Goal: Contribute content: Contribute content

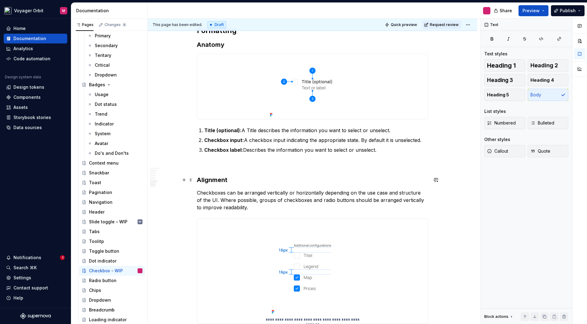
scroll to position [616, 0]
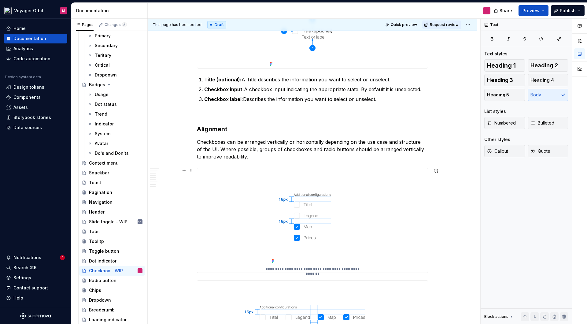
click at [363, 212] on div "**********" at bounding box center [312, 220] width 230 height 104
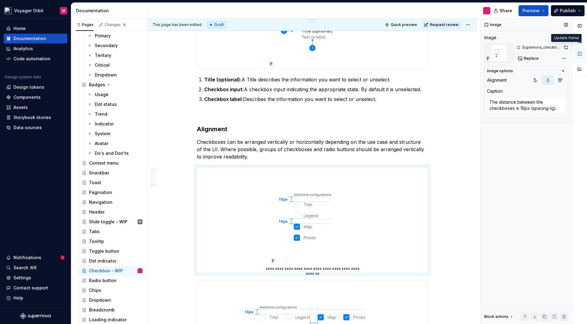
drag, startPoint x: 566, startPoint y: 48, endPoint x: 543, endPoint y: 56, distance: 24.5
click at [566, 47] on button "button" at bounding box center [565, 47] width 5 height 9
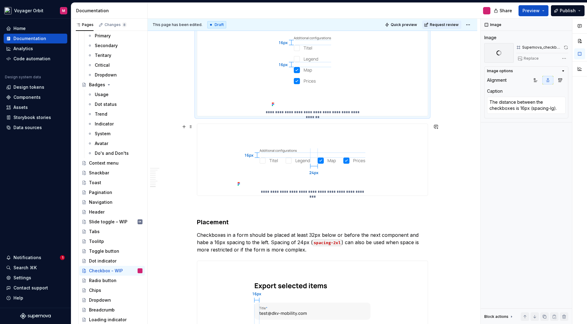
scroll to position [783, 0]
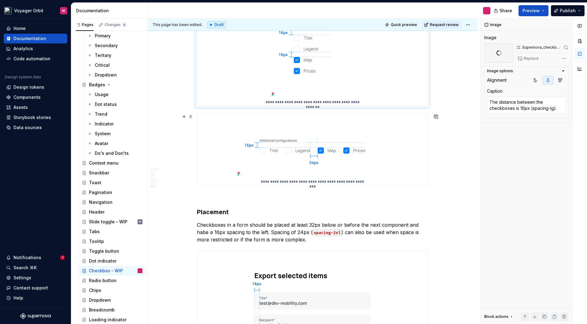
type textarea "*"
type textarea "The distance between the checkboxes is 24px (spacing-2xl)."
click at [409, 145] on div "**********" at bounding box center [312, 149] width 230 height 71
drag, startPoint x: 566, startPoint y: 45, endPoint x: 560, endPoint y: 44, distance: 5.9
click at [566, 45] on button "button" at bounding box center [565, 47] width 5 height 9
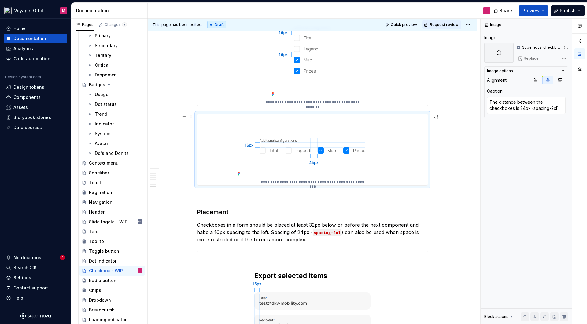
scroll to position [889, 0]
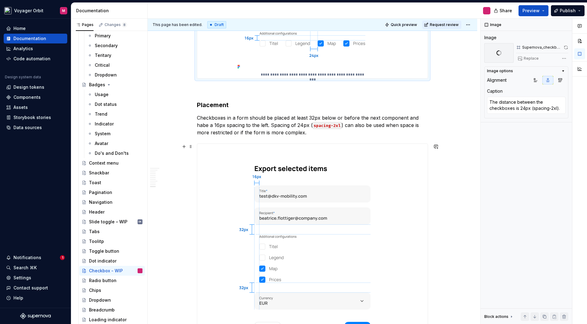
type textarea "*"
click at [388, 156] on img at bounding box center [312, 250] width 155 height 212
click at [565, 47] on button "button" at bounding box center [565, 47] width 5 height 9
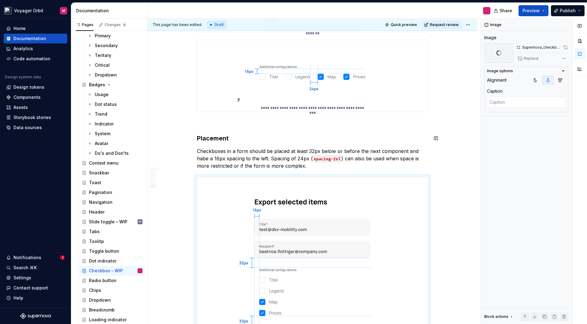
scroll to position [854, 0]
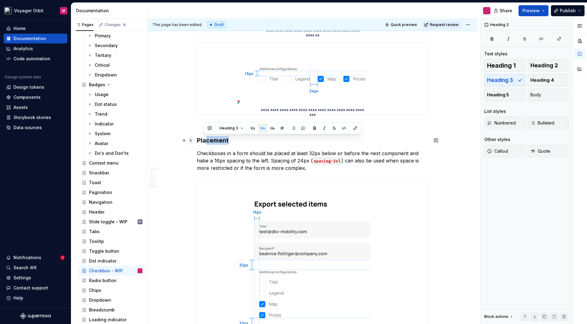
drag, startPoint x: 237, startPoint y: 141, endPoint x: 192, endPoint y: 139, distance: 44.7
click at [250, 142] on h3 "Placement" at bounding box center [312, 140] width 231 height 9
click at [193, 141] on span at bounding box center [190, 140] width 5 height 9
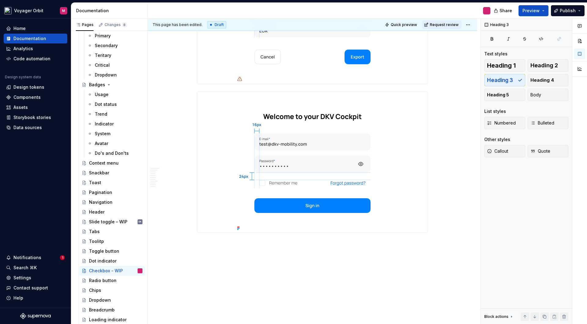
scroll to position [1167, 0]
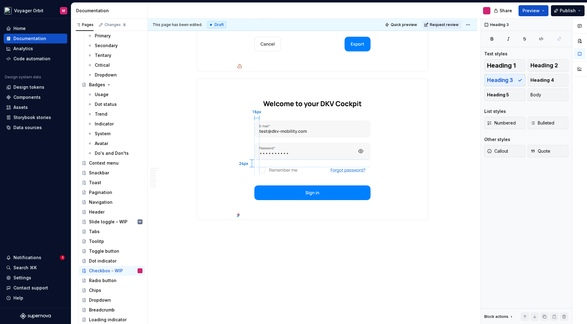
type textarea "*"
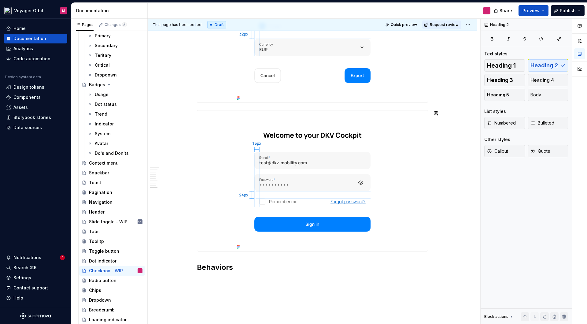
scroll to position [1179, 0]
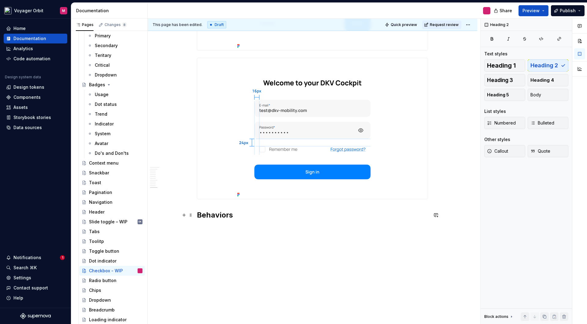
click at [226, 214] on h2 "Behaviors" at bounding box center [312, 215] width 231 height 10
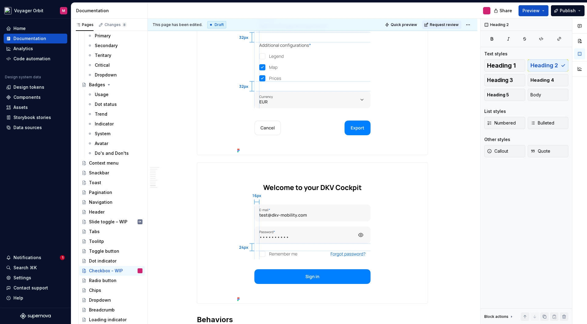
scroll to position [1171, 0]
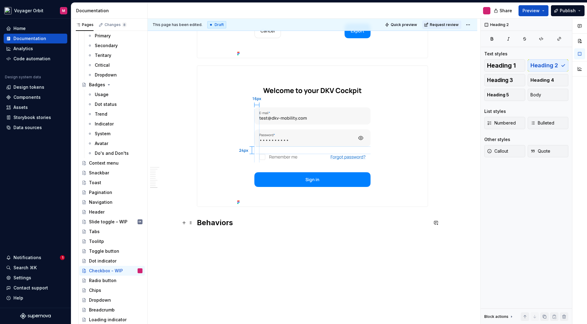
click at [222, 222] on h2 "Behaviors" at bounding box center [312, 223] width 231 height 10
click at [240, 258] on div "**********" at bounding box center [314, 171] width 332 height 305
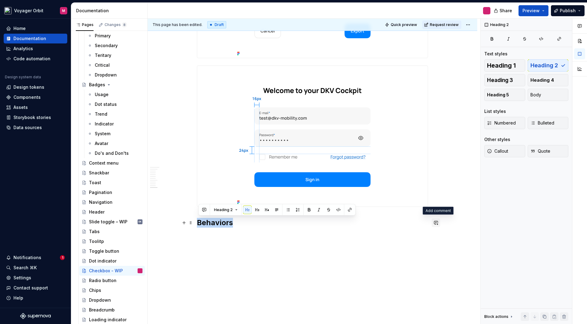
click at [434, 220] on button "button" at bounding box center [435, 222] width 9 height 9
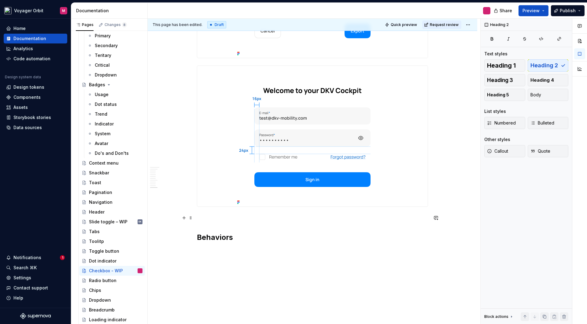
click at [209, 217] on p at bounding box center [312, 217] width 231 height 7
drag, startPoint x: 268, startPoint y: 262, endPoint x: 265, endPoint y: 260, distance: 4.2
click at [268, 262] on div "**********" at bounding box center [314, 171] width 332 height 305
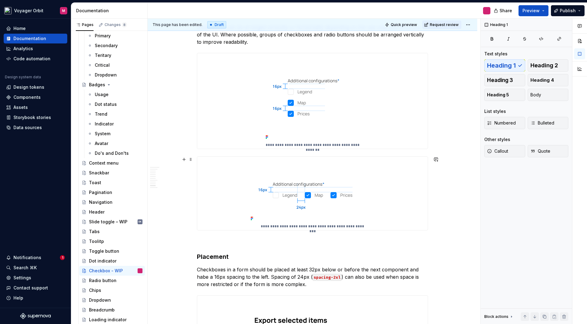
scroll to position [788, 0]
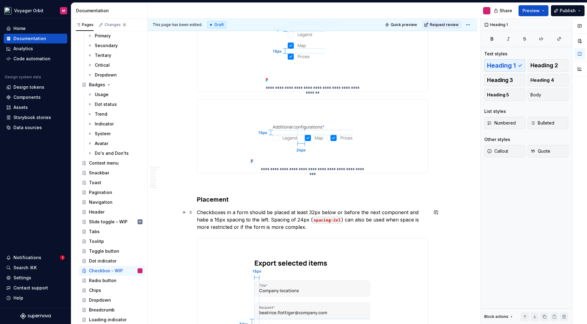
click at [320, 211] on p "Checkboxes in a form should be placed at least 32px below or before the next co…" at bounding box center [312, 219] width 231 height 22
click at [324, 212] on p "Checkboxes in a form should be placed at least 32px (spacing-3xl) below or befo…" at bounding box center [312, 219] width 231 height 22
click at [351, 212] on p "Checkboxes in a form should be placed at least 32px spacing-3xl) below or befor…" at bounding box center [312, 219] width 231 height 22
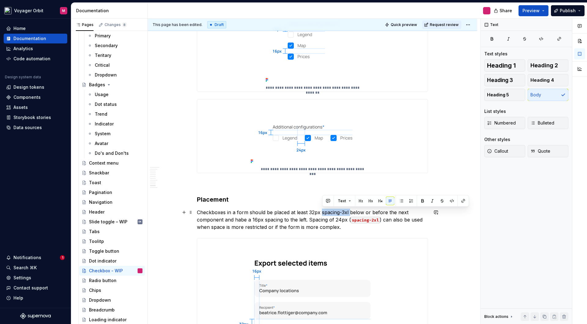
drag, startPoint x: 350, startPoint y: 212, endPoint x: 393, endPoint y: 209, distance: 43.2
click at [322, 212] on p "Checkboxes in a form should be placed at least 32px spacing-3xl below or before…" at bounding box center [312, 219] width 231 height 22
click at [450, 200] on button "button" at bounding box center [451, 200] width 9 height 9
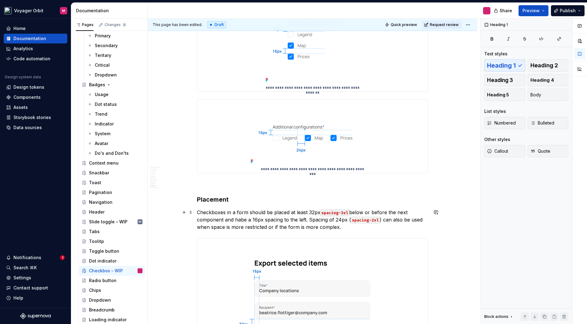
click at [354, 213] on p "Checkboxes in a form should be placed at least 32px spacing-3xl below or before…" at bounding box center [312, 219] width 231 height 22
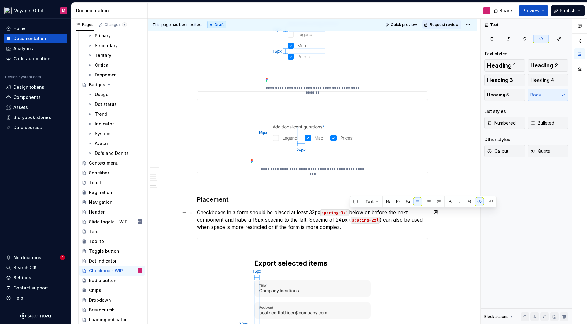
drag, startPoint x: 350, startPoint y: 211, endPoint x: 409, endPoint y: 210, distance: 59.6
click at [353, 211] on p "Checkboxes in a form should be placed at least 32px spacing-3xl below or before…" at bounding box center [312, 219] width 231 height 22
click at [480, 202] on button "button" at bounding box center [479, 201] width 9 height 9
click at [423, 219] on p "Checkboxes in a form should be placed at least 32px spacing-3xl below or before…" at bounding box center [312, 219] width 231 height 22
click at [233, 219] on p "Checkboxes in a form should be placed at least 32px spacing-3xl below or before…" at bounding box center [312, 219] width 231 height 22
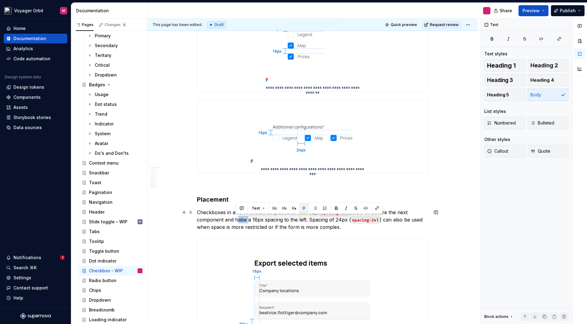
drag, startPoint x: 236, startPoint y: 219, endPoint x: 247, endPoint y: 219, distance: 10.7
click at [247, 219] on p "Checkboxes in a form should be placed at least 32px spacing-3xl below or before…" at bounding box center [312, 219] width 231 height 22
click at [265, 219] on p "Checkboxes in a form should be placed at least 32px spacing-3xl below or before…" at bounding box center [312, 219] width 231 height 22
drag, startPoint x: 266, startPoint y: 220, endPoint x: 287, endPoint y: 220, distance: 21.7
click at [286, 219] on p "Checkboxes in a form should be placed at least 32px spacing-3xl below or before…" at bounding box center [312, 219] width 231 height 22
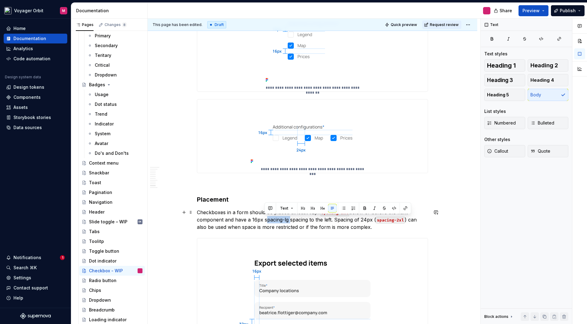
drag, startPoint x: 286, startPoint y: 220, endPoint x: 265, endPoint y: 220, distance: 21.4
click at [264, 220] on p "Checkboxes in a form should be placed at least 32px spacing-3xl below or before…" at bounding box center [312, 219] width 231 height 22
click at [394, 208] on button "button" at bounding box center [394, 208] width 9 height 9
click at [321, 223] on p "Checkboxes in a form should be placed at least 32px spacing-3xl below or before…" at bounding box center [312, 219] width 231 height 22
drag, startPoint x: 311, startPoint y: 219, endPoint x: 333, endPoint y: 219, distance: 21.4
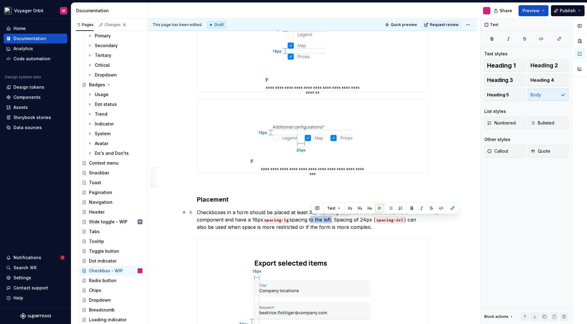
click at [333, 219] on p "Checkboxes in a form should be placed at least 32px spacing-3xl below or before…" at bounding box center [312, 219] width 231 height 22
click at [390, 229] on p "Checkboxes in a form should be placed at least 32px spacing-3xl below or before…" at bounding box center [312, 219] width 231 height 22
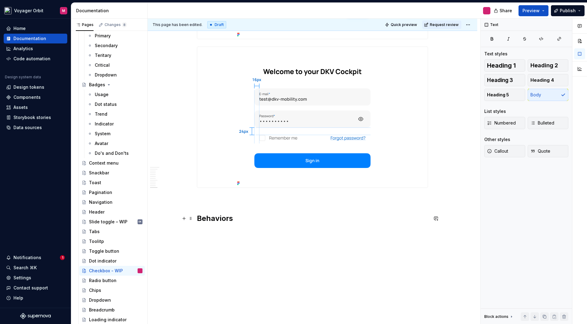
scroll to position [1193, 0]
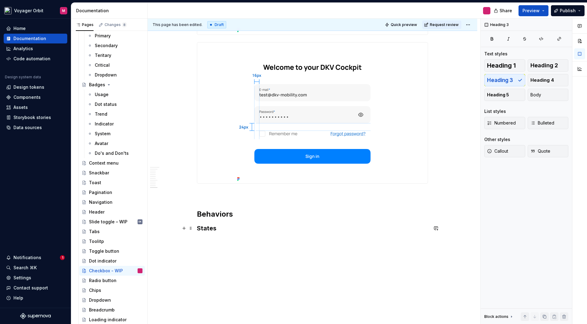
click at [212, 229] on h3 "States" at bounding box center [312, 228] width 231 height 9
drag, startPoint x: 233, startPoint y: 259, endPoint x: 232, endPoint y: 245, distance: 14.1
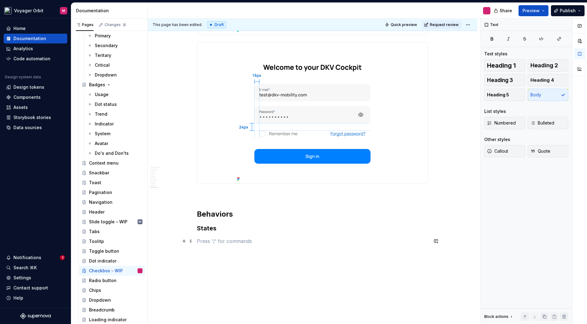
click at [218, 240] on p at bounding box center [312, 240] width 231 height 7
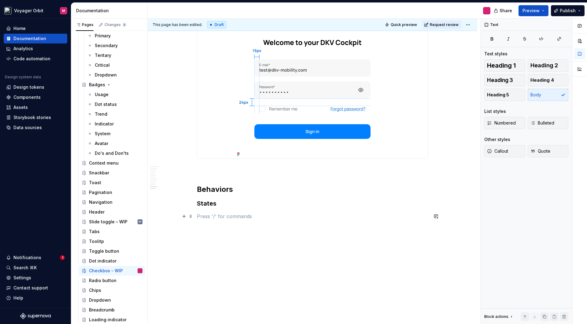
click at [224, 216] on p at bounding box center [312, 215] width 231 height 7
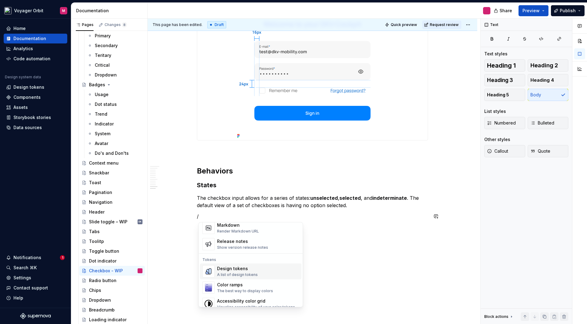
scroll to position [421, 0]
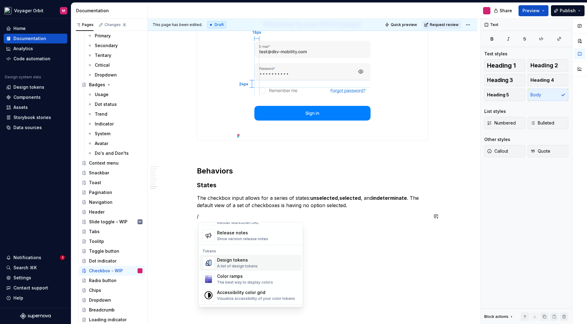
click at [257, 263] on div "Design tokens A list of design tokens" at bounding box center [258, 262] width 82 height 12
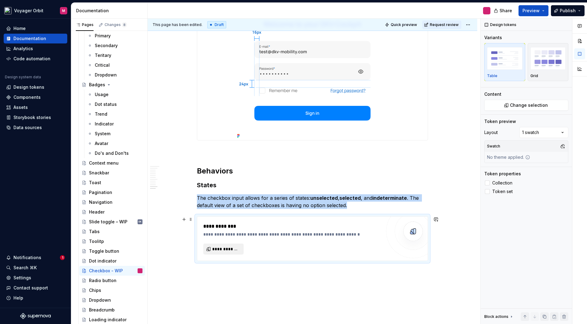
click at [222, 249] on span "**********" at bounding box center [225, 249] width 27 height 6
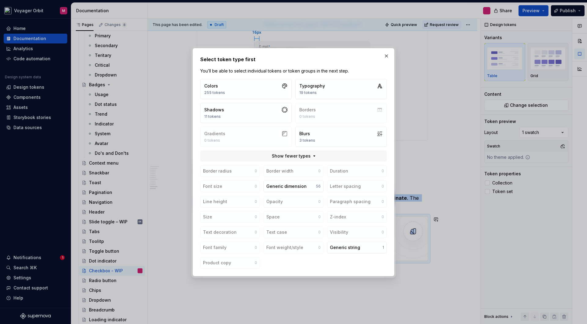
click at [386, 56] on button "button" at bounding box center [386, 56] width 9 height 9
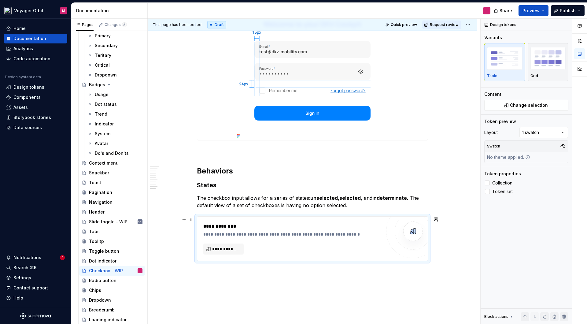
click at [322, 254] on div "**********" at bounding box center [292, 238] width 178 height 32
click at [530, 108] on button "Change selection" at bounding box center [526, 105] width 84 height 11
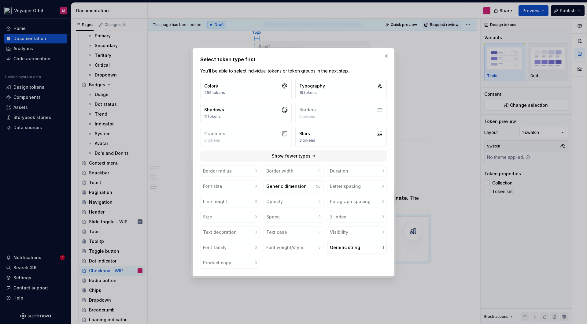
click at [386, 55] on button "button" at bounding box center [386, 56] width 9 height 9
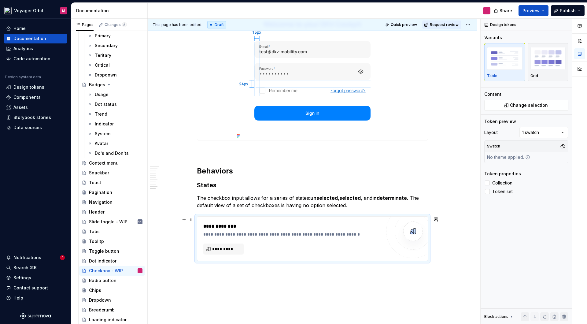
click at [300, 230] on div "**********" at bounding box center [292, 229] width 178 height 15
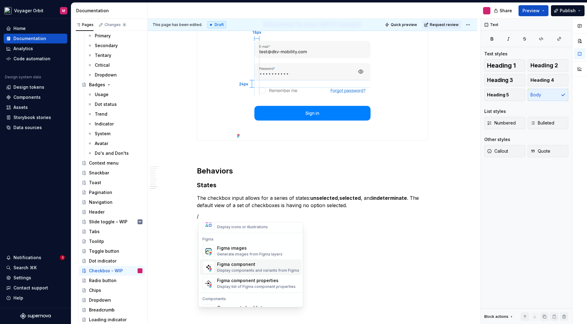
scroll to position [564, 0]
click at [252, 264] on div "Figma component" at bounding box center [258, 263] width 82 height 6
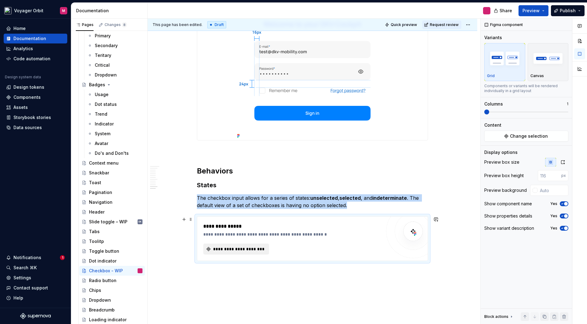
click at [245, 251] on button "**********" at bounding box center [236, 248] width 66 height 11
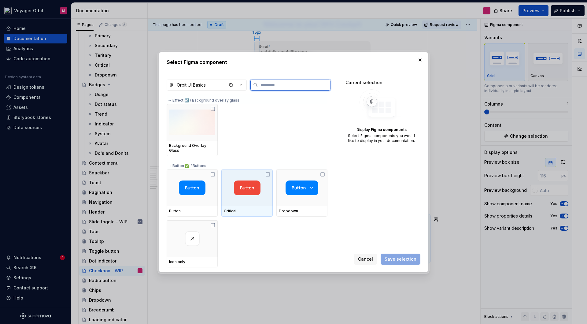
type textarea "*"
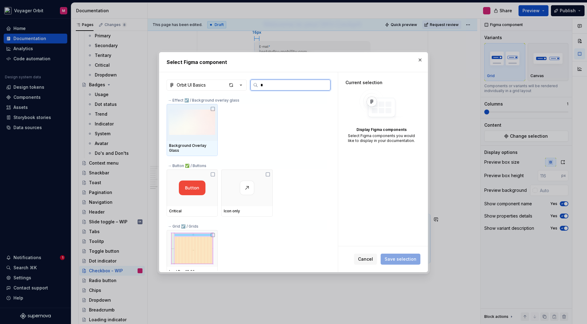
type input "**"
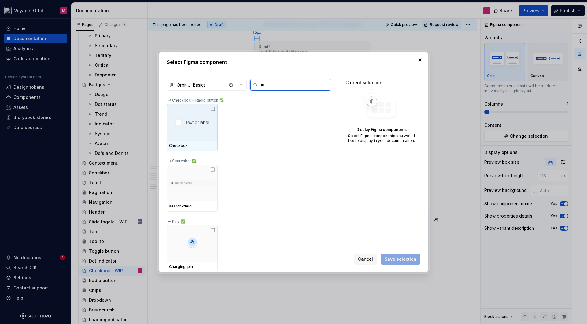
click at [201, 129] on div at bounding box center [192, 122] width 51 height 37
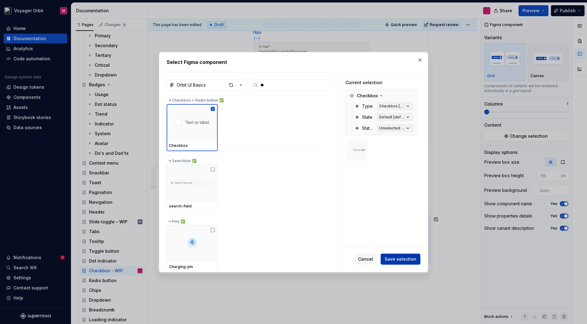
click at [399, 260] on span "Save selection" at bounding box center [400, 259] width 32 height 6
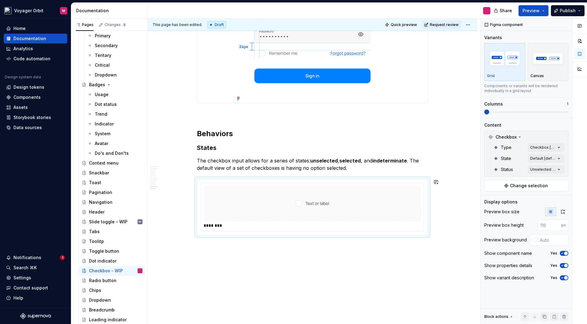
scroll to position [1280, 0]
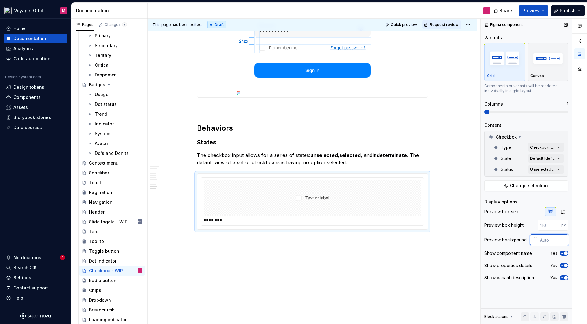
click at [542, 240] on input "text" at bounding box center [552, 239] width 31 height 11
type input "#FFFFFF"
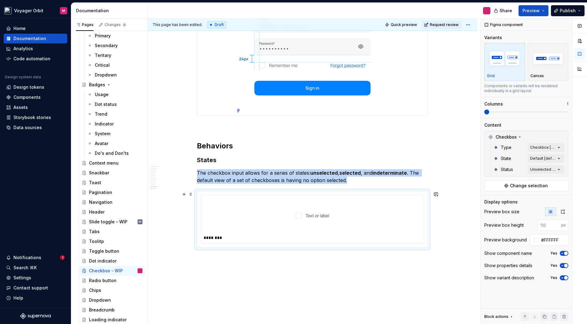
scroll to position [1278, 0]
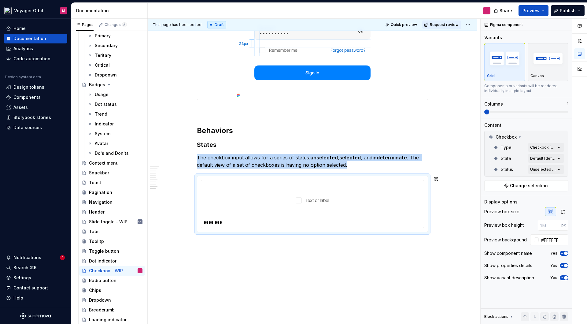
click at [246, 216] on div at bounding box center [312, 199] width 218 height 35
click at [511, 184] on span "Change selection" at bounding box center [529, 185] width 38 height 6
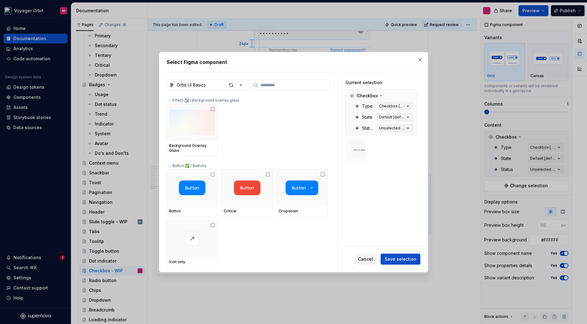
click at [420, 60] on button "button" at bounding box center [420, 60] width 9 height 9
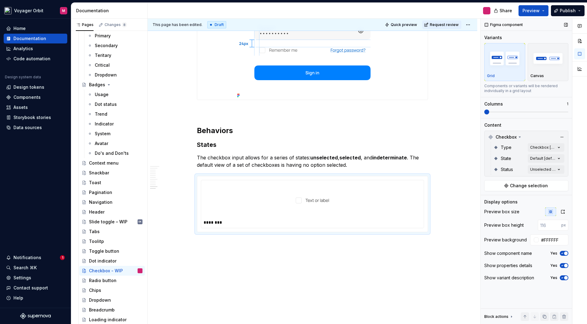
click at [566, 265] on span "button" at bounding box center [566, 265] width 4 height 4
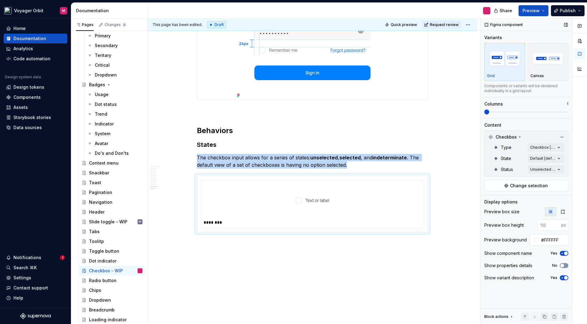
click at [562, 265] on span "button" at bounding box center [562, 265] width 4 height 4
click at [541, 147] on div "Comments Open comments No comments yet Select ‘Comment’ from the block context …" at bounding box center [533, 171] width 106 height 305
click at [489, 178] on div at bounding box center [488, 176] width 5 height 5
click at [543, 137] on div "Comments Open comments No comments yet Select ‘Comment’ from the block context …" at bounding box center [533, 171] width 106 height 305
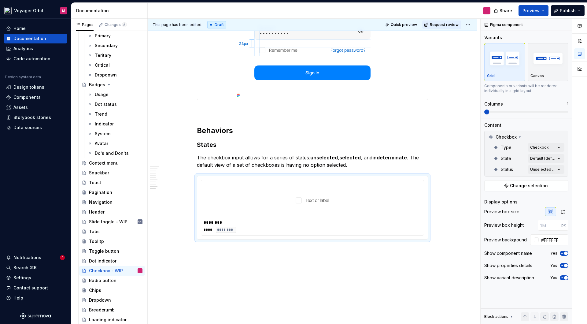
click at [540, 157] on div "Comments Open comments No comments yet Select ‘Comment’ from the block context …" at bounding box center [533, 171] width 106 height 305
click at [491, 190] on div "Default" at bounding box center [497, 188] width 23 height 6
click at [534, 139] on div "Comments Open comments No comments yet Select ‘Comment’ from the block context …" at bounding box center [533, 171] width 106 height 305
click at [537, 168] on div "Comments Open comments No comments yet Select ‘Comment’ from the block context …" at bounding box center [533, 171] width 106 height 305
click at [488, 200] on div at bounding box center [488, 198] width 5 height 5
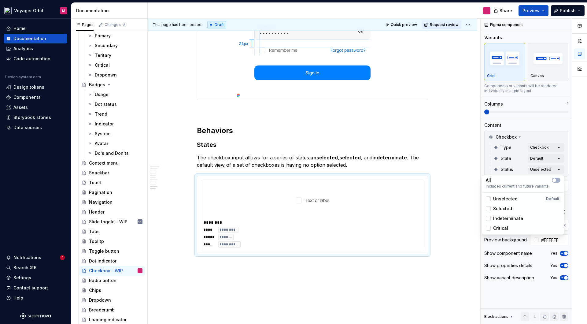
click at [437, 239] on html "Voyager Orbit M Home Documentation Analytics Code automation Design system data…" at bounding box center [293, 162] width 587 height 324
click at [565, 277] on span "button" at bounding box center [566, 278] width 4 height 4
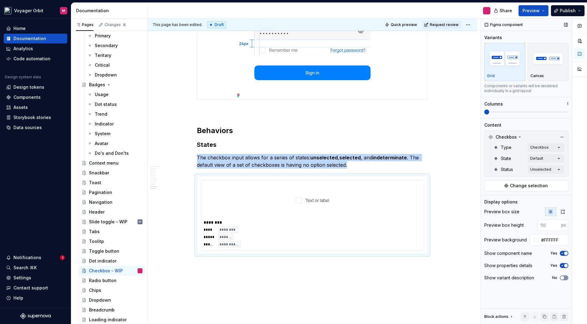
click at [565, 277] on button "No" at bounding box center [563, 277] width 9 height 5
click at [564, 266] on span "button" at bounding box center [566, 265] width 4 height 4
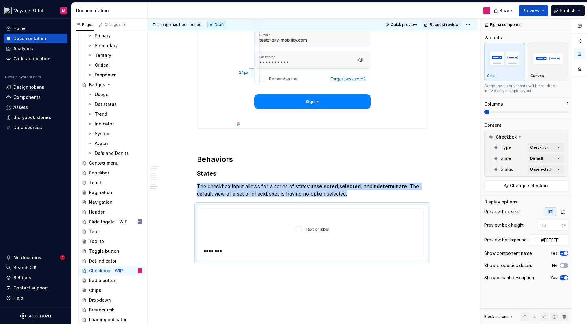
scroll to position [1290, 0]
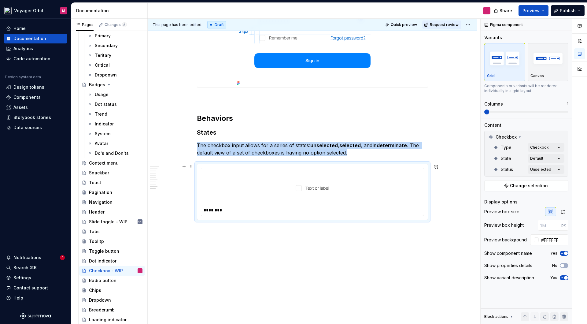
click at [256, 190] on div at bounding box center [312, 187] width 218 height 35
click at [279, 211] on div "********" at bounding box center [312, 210] width 218 height 6
copy p "The checkbox input allows for a series of states: unselected , selected , and i…"
click at [260, 185] on div at bounding box center [312, 187] width 218 height 35
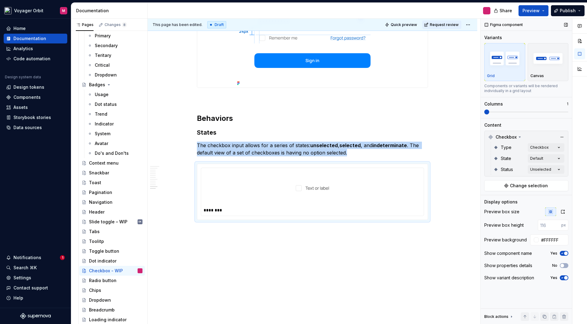
click at [566, 253] on span "button" at bounding box center [566, 253] width 4 height 4
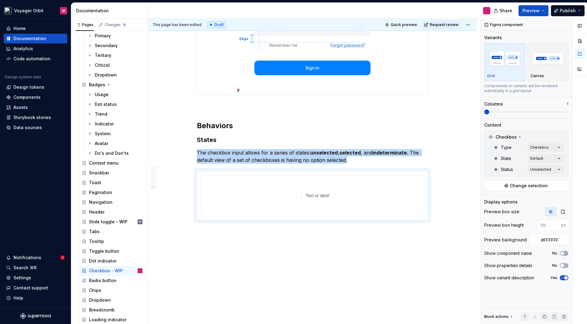
drag, startPoint x: 343, startPoint y: 265, endPoint x: 344, endPoint y: 226, distance: 39.1
click at [344, 263] on div "**********" at bounding box center [314, 171] width 332 height 305
click at [343, 198] on div at bounding box center [312, 195] width 218 height 35
type textarea "*"
copy p "The checkbox input allows for a series of states: unselected , selected , and i…"
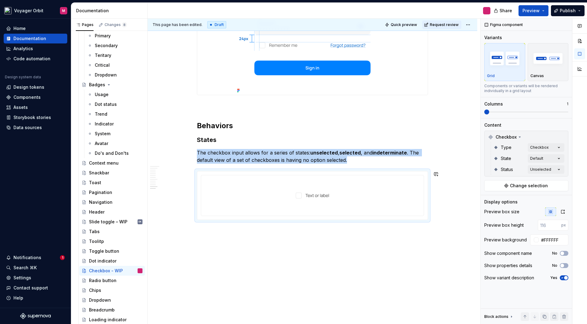
click at [309, 236] on div "**********" at bounding box center [314, 171] width 332 height 305
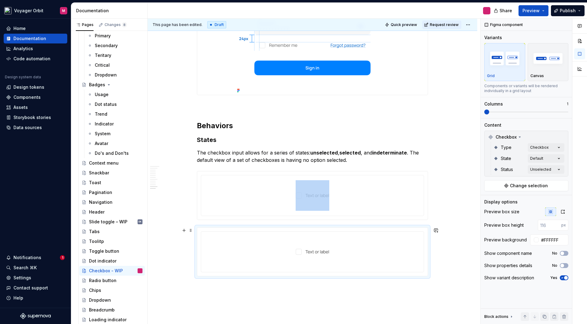
click at [323, 256] on img at bounding box center [312, 251] width 34 height 31
click at [550, 159] on div "Comments Open comments No comments yet Select ‘Comment’ from the block context …" at bounding box center [533, 171] width 106 height 305
click at [488, 198] on div at bounding box center [488, 197] width 5 height 5
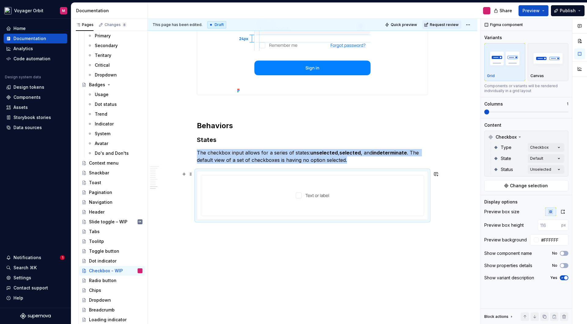
click at [361, 201] on div at bounding box center [312, 195] width 218 height 35
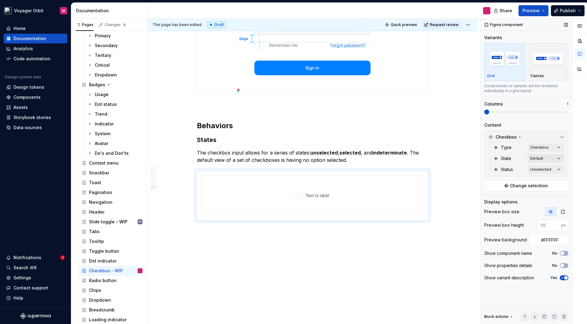
click at [548, 159] on div "Comments Open comments No comments yet Select ‘Comment’ from the block context …" at bounding box center [533, 171] width 106 height 305
click at [449, 229] on html "Voyager Orbit M Home Documentation Analytics Code automation Design system data…" at bounding box center [293, 162] width 587 height 324
click at [545, 148] on div "Comments Open comments No comments yet Select ‘Comment’ from the block context …" at bounding box center [533, 171] width 106 height 305
click at [538, 141] on div "Comments Open comments No comments yet Select ‘Comment’ from the block context …" at bounding box center [533, 171] width 106 height 305
click at [535, 169] on div "Comments Open comments No comments yet Select ‘Comment’ from the block context …" at bounding box center [533, 171] width 106 height 305
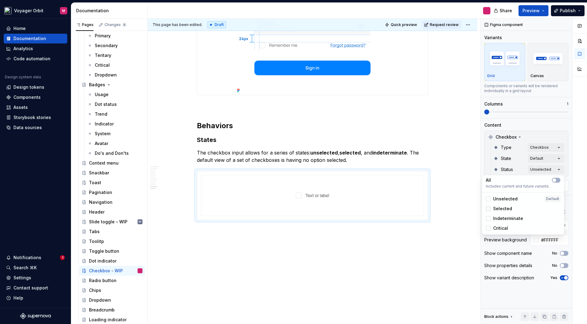
click at [488, 209] on div at bounding box center [488, 208] width 5 height 5
click at [488, 219] on div at bounding box center [488, 218] width 5 height 5
click at [488, 228] on div at bounding box center [488, 227] width 5 height 5
click at [488, 228] on icon at bounding box center [488, 228] width 0 height 0
click at [488, 218] on icon at bounding box center [488, 218] width 0 height 0
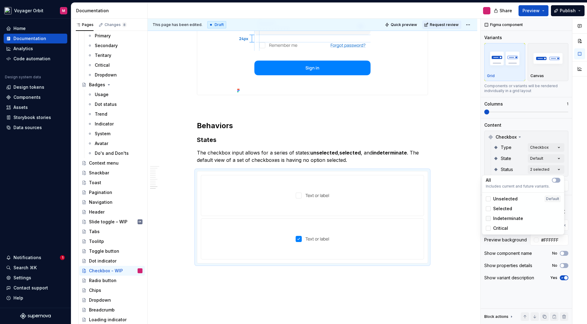
click at [488, 218] on div at bounding box center [488, 218] width 5 height 5
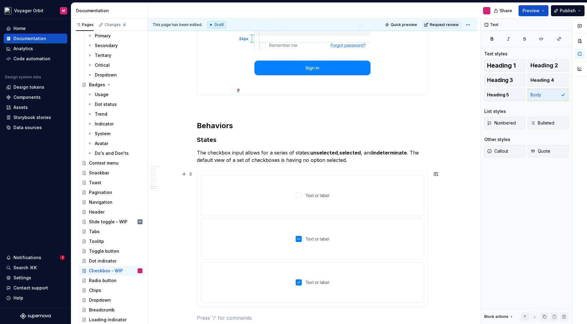
drag, startPoint x: 329, startPoint y: 266, endPoint x: 333, endPoint y: 266, distance: 4.0
click at [329, 266] on html "Voyager Orbit M Home Documentation Analytics Code automation Design system data…" at bounding box center [293, 162] width 587 height 324
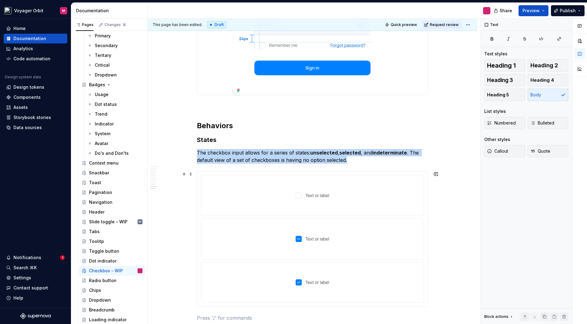
click at [329, 267] on img at bounding box center [312, 282] width 34 height 31
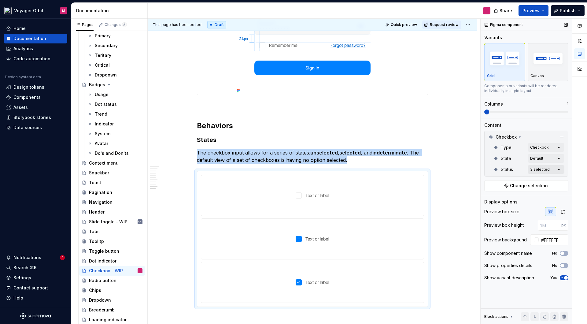
click at [538, 169] on div "Comments Open comments No comments yet Select ‘Comment’ from the block context …" at bounding box center [533, 171] width 106 height 305
drag, startPoint x: 496, startPoint y: 209, endPoint x: 499, endPoint y: 211, distance: 3.8
click at [500, 210] on span "Selected" at bounding box center [502, 208] width 19 height 6
click at [489, 211] on div "Selected" at bounding box center [499, 208] width 26 height 6
click at [488, 218] on icon at bounding box center [488, 218] width 0 height 0
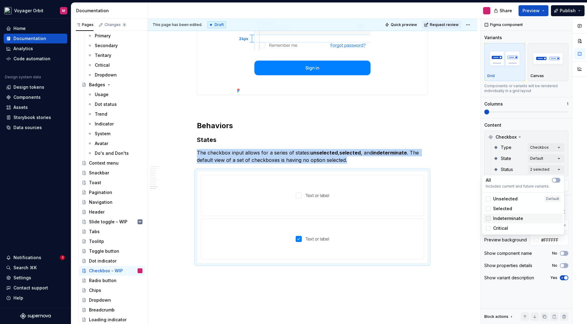
click at [489, 218] on div at bounding box center [488, 218] width 5 height 5
click at [367, 236] on html "Voyager Orbit M Home Documentation Analytics Code automation Design system data…" at bounding box center [293, 162] width 587 height 324
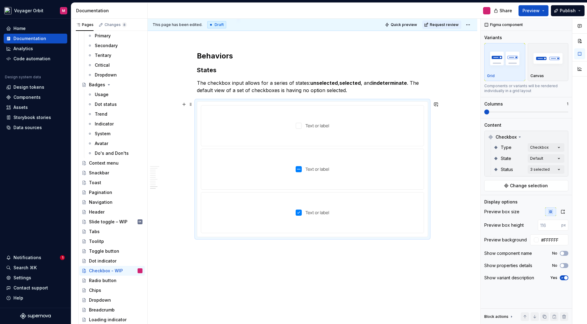
scroll to position [1349, 0]
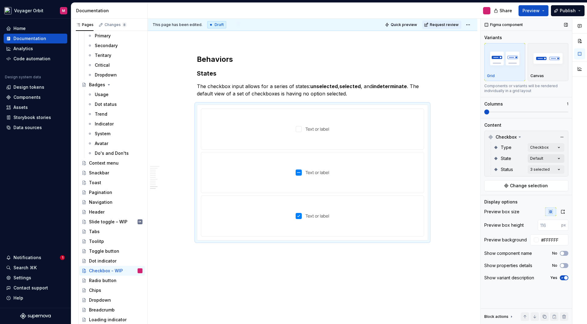
click at [532, 158] on div "Comments Open comments No comments yet Select ‘Comment’ from the block context …" at bounding box center [533, 171] width 106 height 305
click at [535, 168] on div "Comments Open comments No comments yet Select ‘Comment’ from the block context …" at bounding box center [533, 171] width 106 height 305
click at [488, 218] on icon at bounding box center [488, 218] width 0 height 0
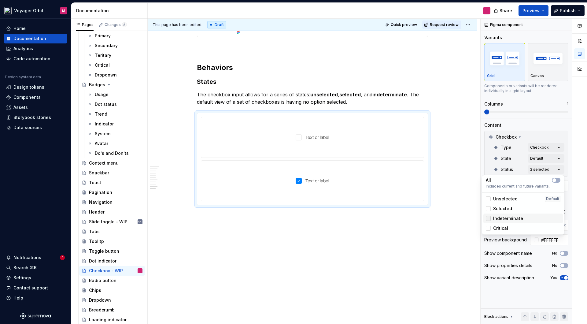
scroll to position [1340, 0]
click at [396, 242] on html "Voyager Orbit M Home Documentation Analytics Code automation Design system data…" at bounding box center [293, 162] width 587 height 324
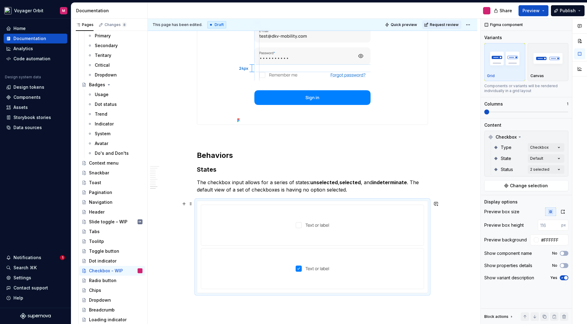
scroll to position [1327, 0]
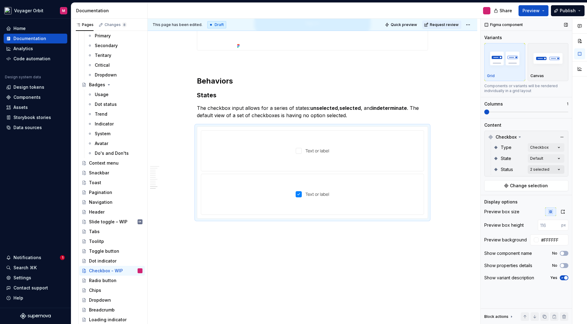
click at [545, 170] on div "Comments Open comments No comments yet Select ‘Comment’ from the block context …" at bounding box center [533, 171] width 106 height 305
click at [490, 217] on div "Indeterminate" at bounding box center [504, 218] width 37 height 6
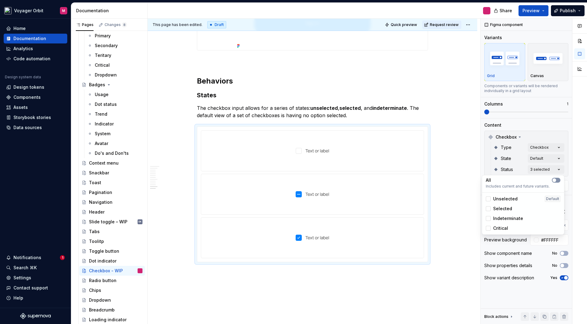
click at [554, 179] on span "button" at bounding box center [554, 180] width 4 height 4
click at [557, 180] on span "button" at bounding box center [558, 180] width 4 height 4
drag, startPoint x: 464, startPoint y: 189, endPoint x: 458, endPoint y: 186, distance: 5.9
click at [464, 189] on html "Voyager Orbit M Home Documentation Analytics Code automation Design system data…" at bounding box center [293, 162] width 587 height 324
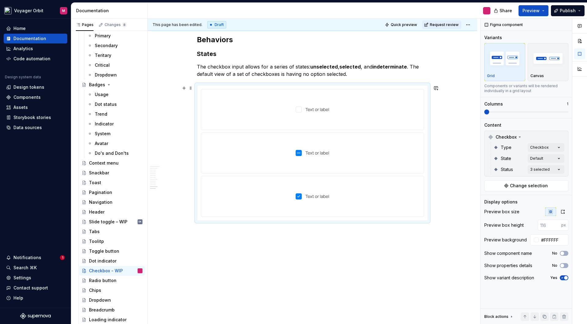
scroll to position [1378, 0]
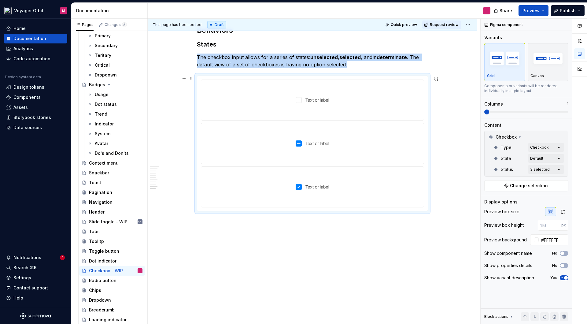
click at [333, 141] on div at bounding box center [312, 143] width 218 height 35
click at [564, 212] on icon "button" at bounding box center [562, 211] width 5 height 5
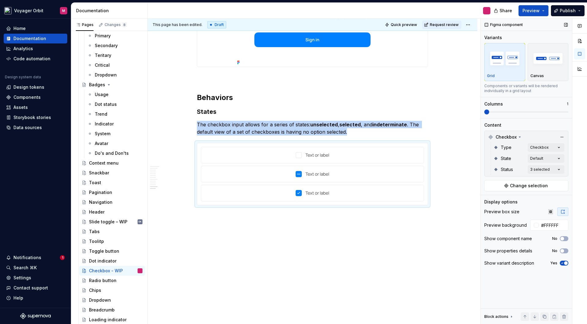
scroll to position [1311, 0]
click at [564, 212] on icon "button" at bounding box center [562, 212] width 3 height 4
click at [551, 211] on icon "button" at bounding box center [550, 211] width 5 height 5
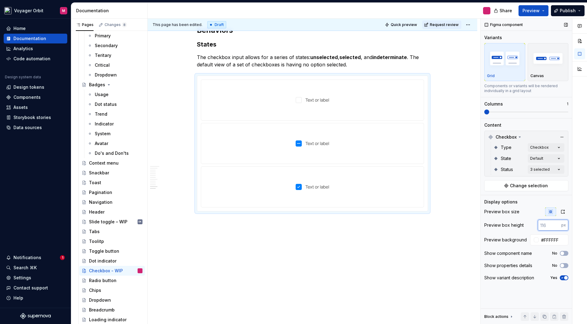
click at [550, 229] on input "number" at bounding box center [549, 224] width 24 height 11
type input "80"
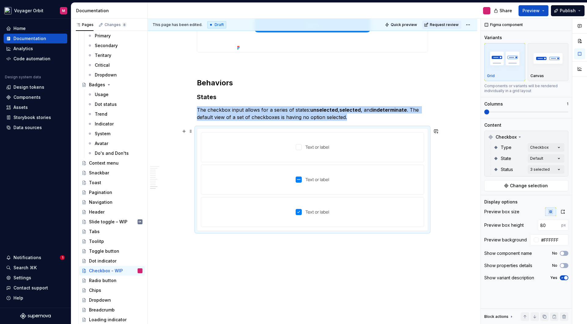
scroll to position [1332, 0]
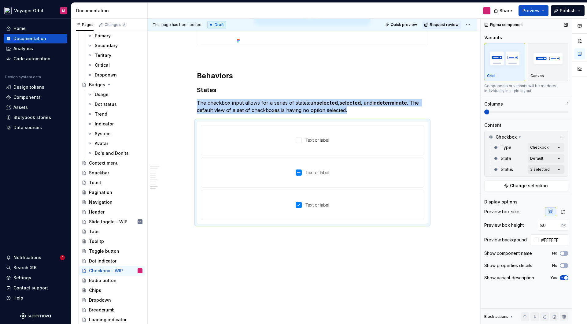
click at [539, 168] on div "Comments Open comments No comments yet Select ‘Comment’ from the block context …" at bounding box center [533, 171] width 106 height 305
click at [490, 229] on div "Critical" at bounding box center [497, 228] width 22 height 6
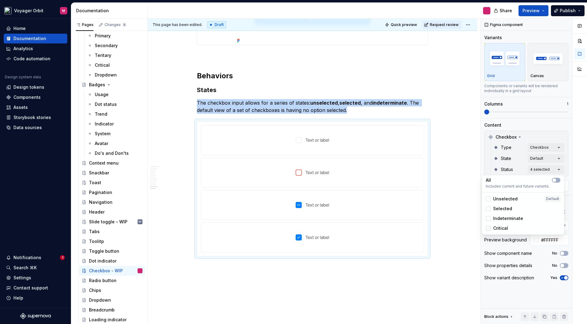
click at [488, 228] on icon at bounding box center [488, 228] width 0 height 0
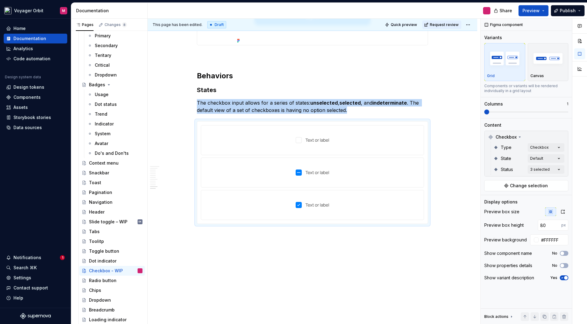
click at [382, 185] on html "Voyager Orbit M Home Documentation Analytics Code automation Design system data…" at bounding box center [293, 162] width 587 height 324
click at [399, 181] on div at bounding box center [312, 172] width 218 height 24
drag, startPoint x: 380, startPoint y: 202, endPoint x: 387, endPoint y: 190, distance: 13.9
click at [381, 202] on div at bounding box center [312, 204] width 218 height 24
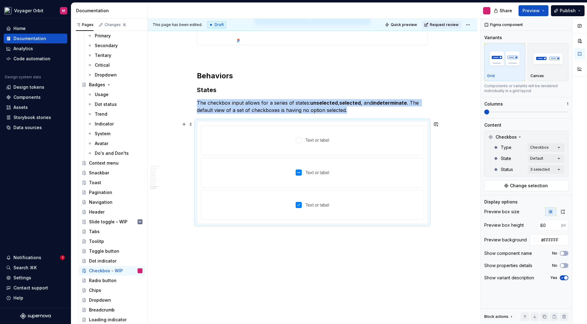
drag, startPoint x: 381, startPoint y: 167, endPoint x: 404, endPoint y: 176, distance: 24.3
click at [381, 167] on div at bounding box center [312, 172] width 218 height 24
click at [539, 160] on div "Comments Open comments No comments yet Select ‘Comment’ from the block context …" at bounding box center [533, 171] width 106 height 305
drag, startPoint x: 539, startPoint y: 160, endPoint x: 538, endPoint y: 147, distance: 13.2
click at [539, 160] on div "Comments Open comments No comments yet Select ‘Comment’ from the block context …" at bounding box center [533, 171] width 106 height 305
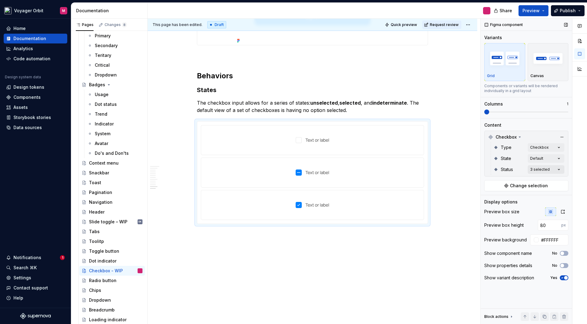
click at [535, 167] on div "Comments Open comments No comments yet Select ‘Comment’ from the block context …" at bounding box center [533, 171] width 106 height 305
click at [438, 253] on html "Voyager Orbit M Home Documentation Analytics Code automation Design system data…" at bounding box center [293, 162] width 587 height 324
click at [534, 315] on ul "No internet connection. Reconnect to ensure all of your changes are synced. Suc…" at bounding box center [511, 319] width 150 height 10
click at [486, 315] on ul "No internet connection. Reconnect to ensure all of your changes are synced. Suc…" at bounding box center [511, 319] width 150 height 10
click at [505, 315] on ul "No internet connection. Reconnect to ensure all of your changes are synced. Suc…" at bounding box center [511, 319] width 150 height 10
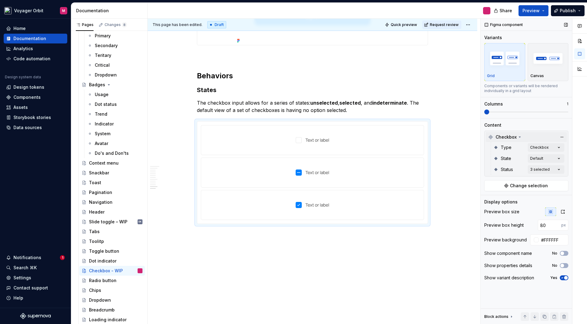
click at [522, 133] on div "Checkbox" at bounding box center [526, 137] width 81 height 10
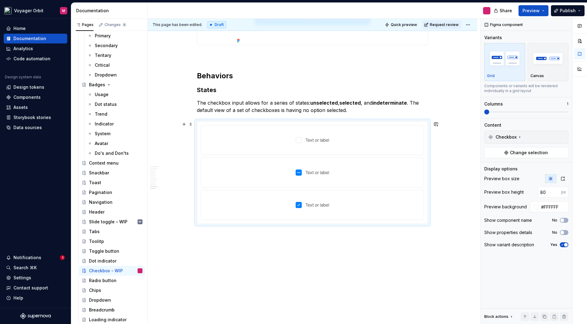
click at [459, 215] on div "**********" at bounding box center [314, 171] width 332 height 305
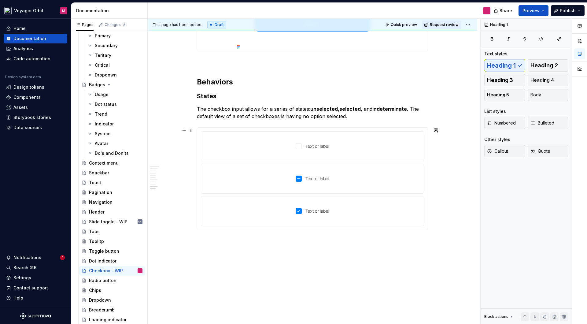
scroll to position [1351, 0]
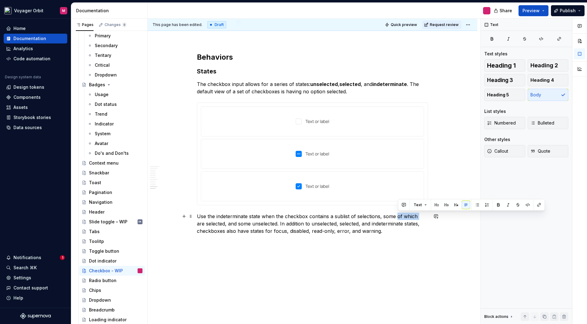
drag, startPoint x: 398, startPoint y: 216, endPoint x: 418, endPoint y: 216, distance: 20.5
click at [418, 216] on p "Use the indeterminate state when the checkbox contains a sublist of selections,…" at bounding box center [312, 223] width 231 height 22
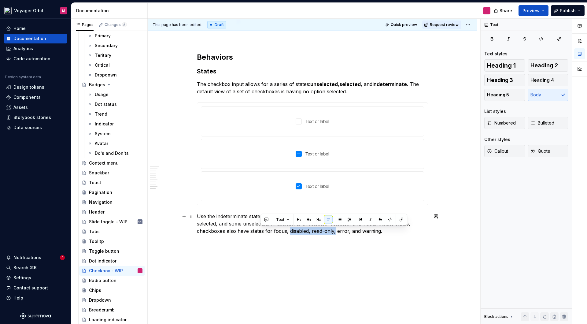
drag, startPoint x: 261, startPoint y: 232, endPoint x: 303, endPoint y: 233, distance: 42.2
click at [305, 233] on p "Use the indeterminate state when the checkbox contains a sublist of selections,…" at bounding box center [312, 223] width 231 height 22
drag, startPoint x: 290, startPoint y: 230, endPoint x: 285, endPoint y: 230, distance: 5.2
click at [290, 230] on p "Use the indeterminate state when the checkbox contains a sublist of selections,…" at bounding box center [312, 223] width 231 height 22
drag, startPoint x: 283, startPoint y: 231, endPoint x: 360, endPoint y: 236, distance: 77.4
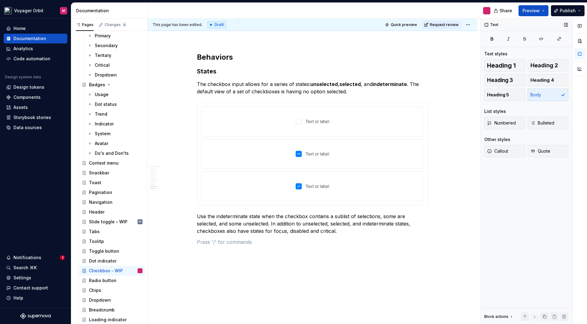
drag, startPoint x: 508, startPoint y: 238, endPoint x: 497, endPoint y: 232, distance: 12.3
click at [508, 238] on div "Text Text styles Heading 1 Heading 2 Heading 3 Heading 4 Heading 5 Body List st…" at bounding box center [525, 171] width 91 height 305
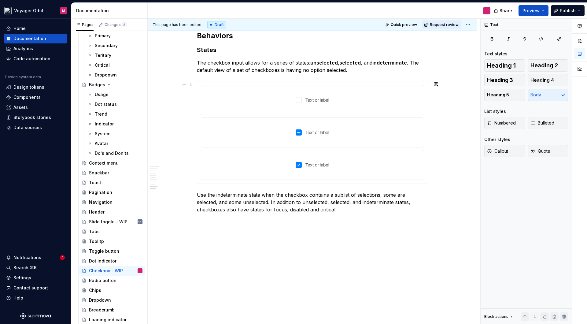
scroll to position [1377, 0]
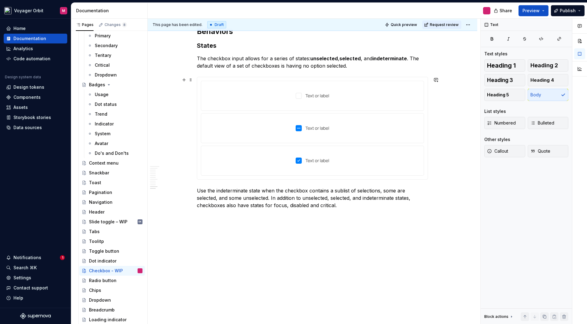
click at [225, 78] on div at bounding box center [312, 128] width 230 height 102
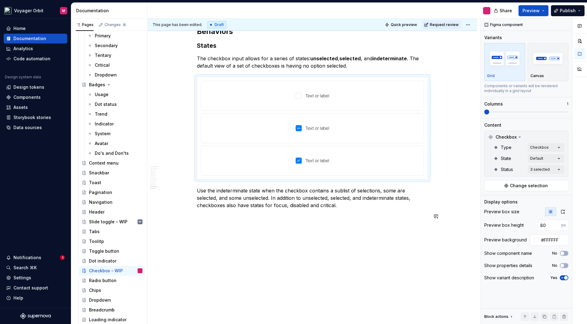
click at [316, 208] on p "Use the indeterminate state when the checkbox contains a sublist of selections,…" at bounding box center [312, 198] width 231 height 22
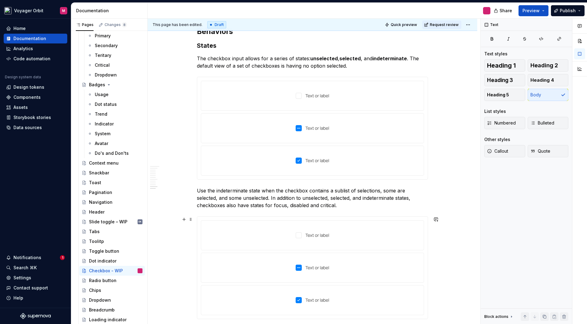
click at [206, 220] on div at bounding box center [312, 234] width 222 height 29
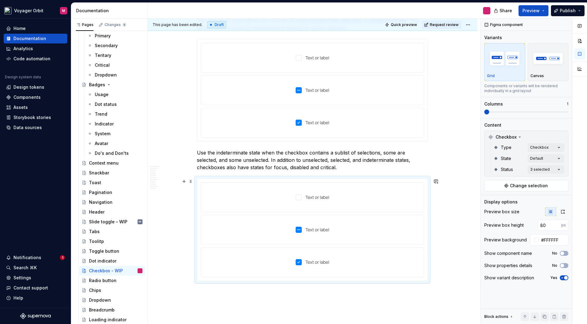
scroll to position [1420, 0]
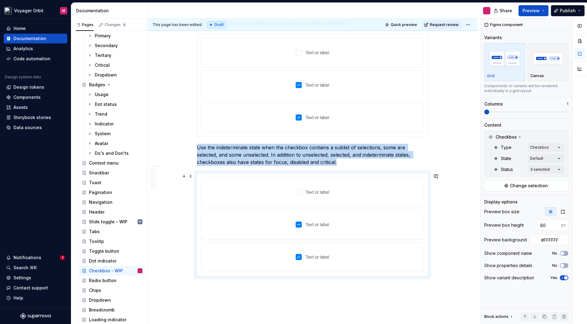
click at [316, 200] on img at bounding box center [312, 192] width 34 height 20
click at [559, 147] on div "Comments Open comments No comments yet Select ‘Comment’ from the block context …" at bounding box center [533, 171] width 106 height 305
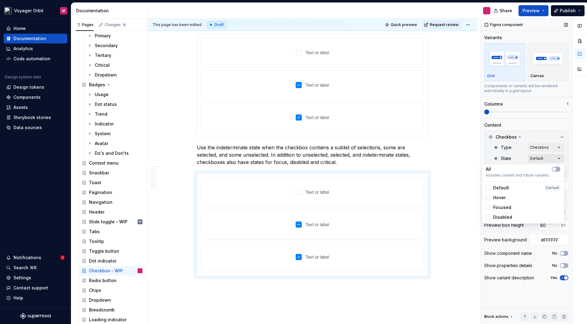
click at [556, 158] on div "Comments Open comments No comments yet Select ‘Comment’ from the block context …" at bounding box center [533, 171] width 106 height 305
click at [518, 159] on div "Comments Open comments No comments yet Select ‘Comment’ from the block context …" at bounding box center [533, 171] width 106 height 305
click at [537, 169] on div "Comments Open comments No comments yet Select ‘Comment’ from the block context …" at bounding box center [533, 171] width 106 height 305
click at [488, 218] on icon at bounding box center [488, 218] width 0 height 0
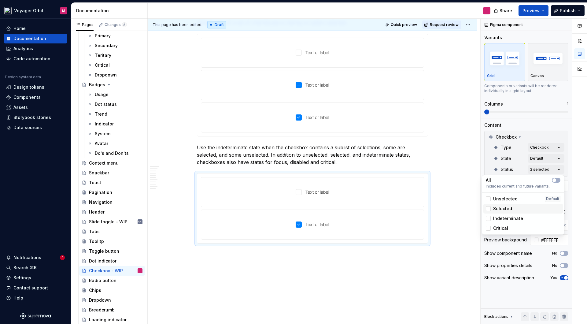
drag, startPoint x: 488, startPoint y: 209, endPoint x: 490, endPoint y: 202, distance: 7.4
click at [488, 208] on icon at bounding box center [488, 208] width 0 height 0
drag, startPoint x: 489, startPoint y: 200, endPoint x: 492, endPoint y: 204, distance: 5.2
click at [488, 199] on icon at bounding box center [488, 199] width 0 height 0
click at [489, 229] on div at bounding box center [488, 227] width 5 height 5
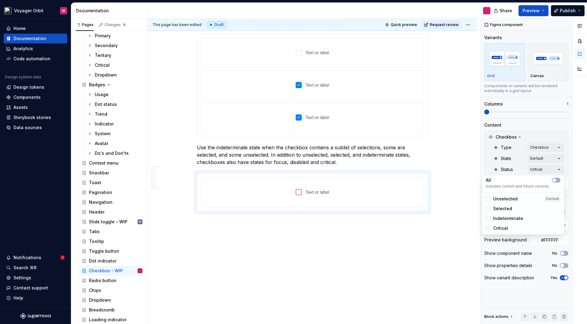
click at [488, 228] on icon at bounding box center [488, 228] width 0 height 0
click at [398, 251] on html "Voyager Orbit M Home Documentation Analytics Code automation Design system data…" at bounding box center [293, 162] width 587 height 324
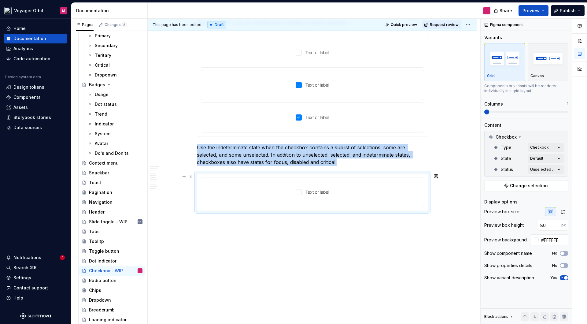
click at [388, 197] on div at bounding box center [312, 192] width 218 height 24
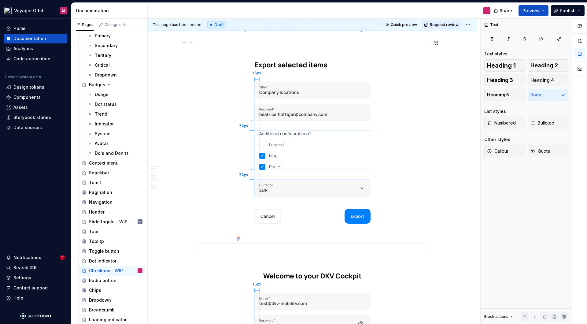
scroll to position [980, 0]
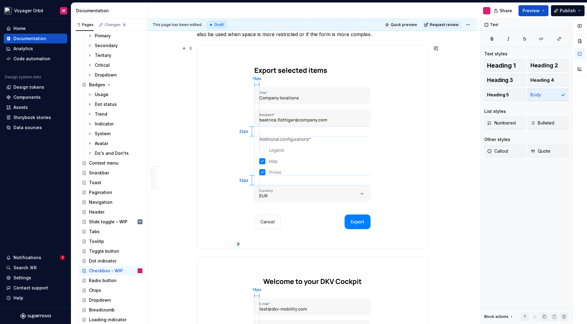
click at [390, 147] on img at bounding box center [312, 147] width 155 height 203
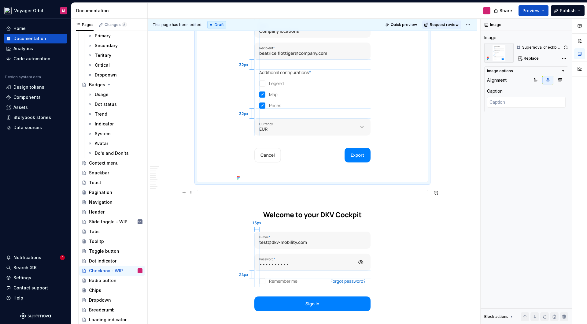
scroll to position [1057, 0]
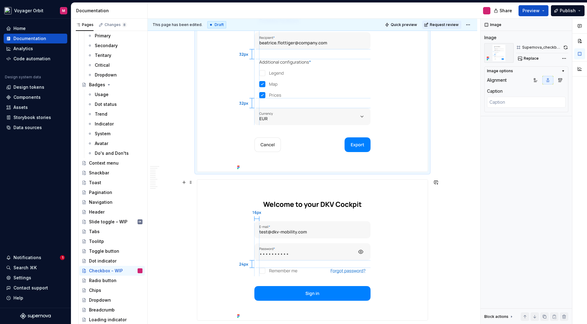
click at [400, 210] on div at bounding box center [312, 249] width 230 height 141
click at [565, 48] on button "button" at bounding box center [565, 47] width 5 height 9
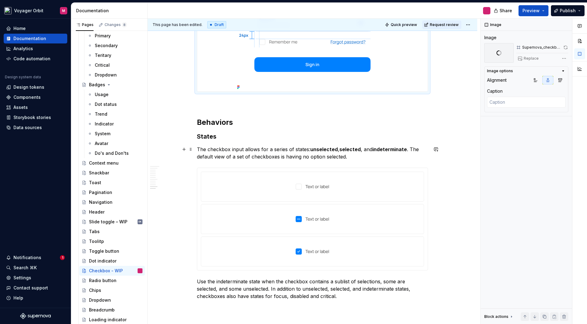
scroll to position [1326, 0]
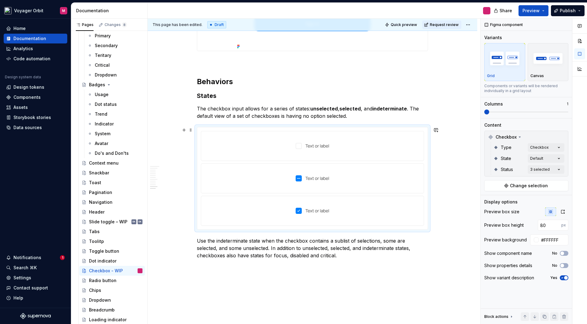
click at [227, 138] on div at bounding box center [312, 146] width 218 height 24
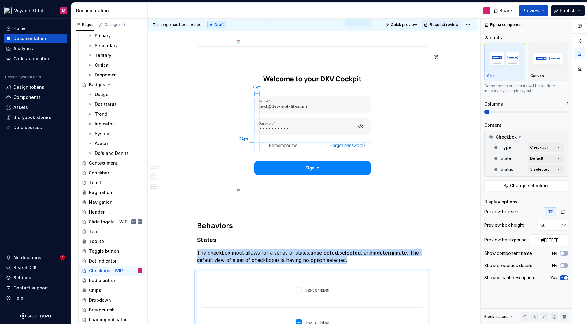
scroll to position [1177, 0]
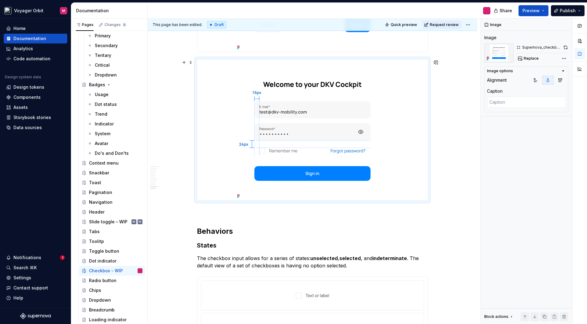
click at [394, 104] on div at bounding box center [312, 130] width 230 height 141
click at [566, 46] on button "button" at bounding box center [565, 47] width 5 height 9
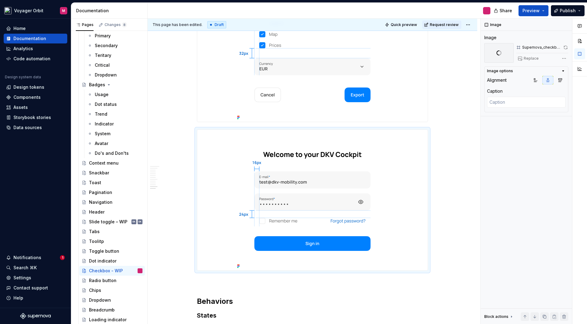
scroll to position [1097, 0]
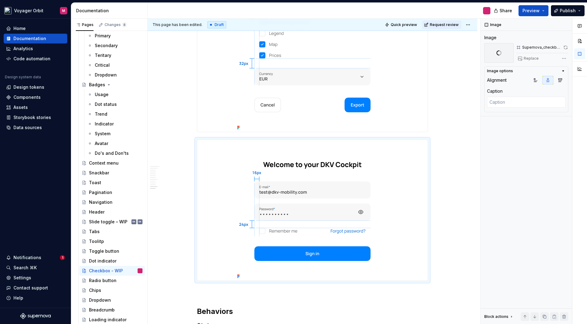
click at [387, 87] on img at bounding box center [312, 30] width 155 height 203
drag, startPoint x: 565, startPoint y: 48, endPoint x: 492, endPoint y: 65, distance: 75.7
click at [565, 48] on button "button" at bounding box center [565, 47] width 5 height 9
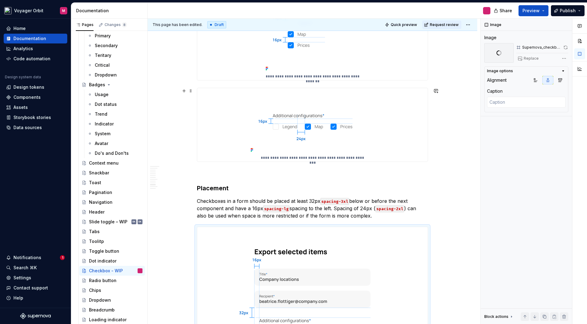
scroll to position [797, 0]
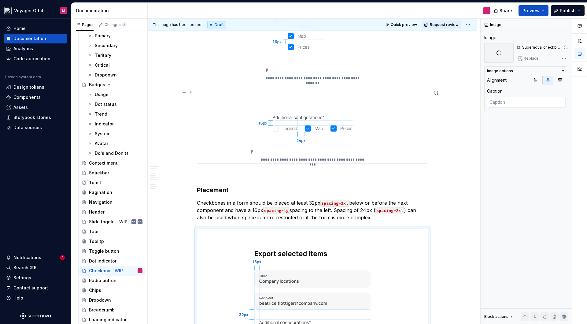
type textarea "*"
type textarea "The distance between the checkboxes is 24px (spacing-2xl)."
click at [371, 107] on img at bounding box center [312, 123] width 129 height 66
click at [566, 47] on button "button" at bounding box center [565, 47] width 5 height 9
type textarea "*"
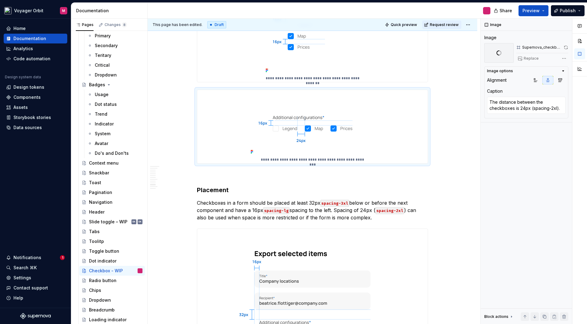
type textarea "The distance between the checkboxes is 16px (spacing-lg)."
click at [408, 48] on div "**********" at bounding box center [312, 34] width 230 height 95
click at [563, 49] on button "button" at bounding box center [565, 47] width 5 height 9
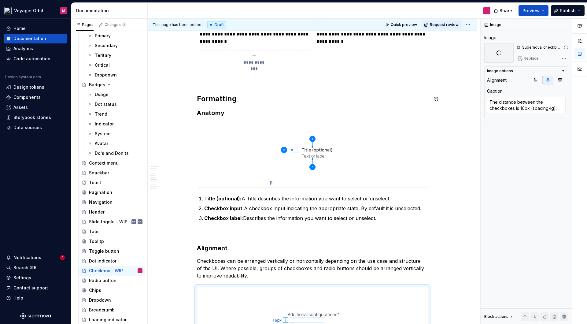
scroll to position [493, 0]
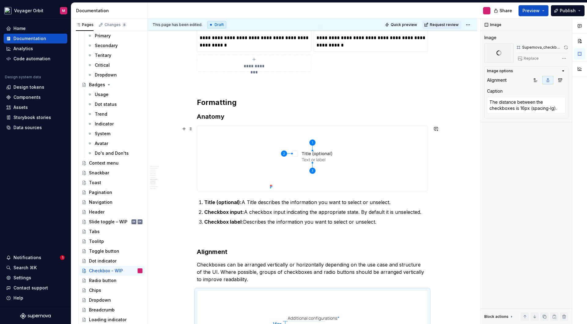
type textarea "*"
click at [367, 139] on div at bounding box center [312, 158] width 230 height 65
click at [566, 46] on button "button" at bounding box center [565, 47] width 5 height 9
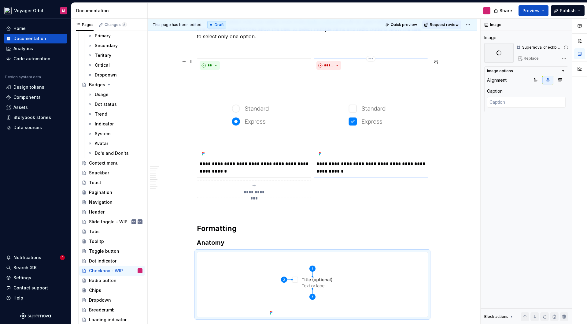
scroll to position [367, 0]
click at [381, 116] on img at bounding box center [370, 115] width 109 height 86
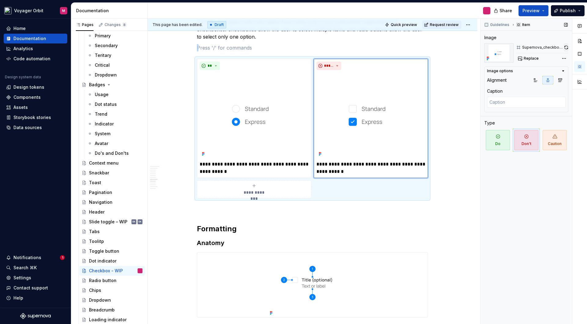
click at [566, 49] on button "button" at bounding box center [565, 47] width 5 height 9
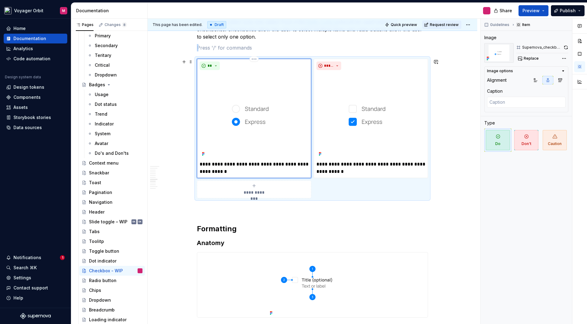
click at [259, 96] on img at bounding box center [254, 115] width 109 height 86
click at [566, 47] on button "button" at bounding box center [565, 47] width 5 height 9
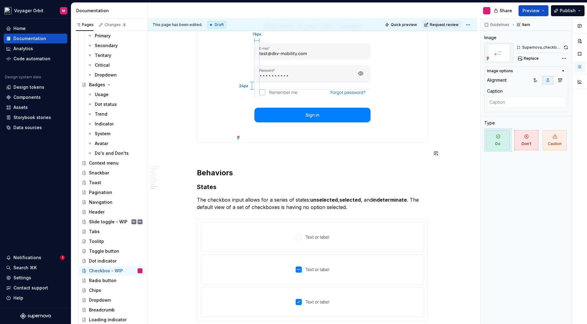
scroll to position [1283, 0]
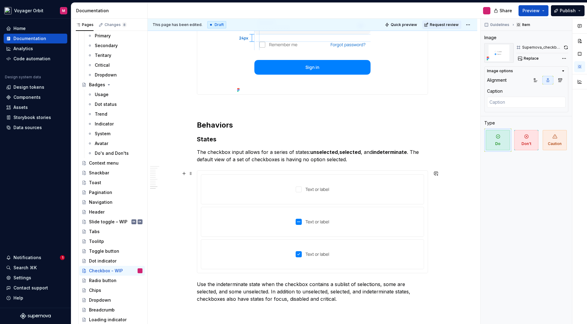
click at [302, 186] on img at bounding box center [312, 189] width 34 height 20
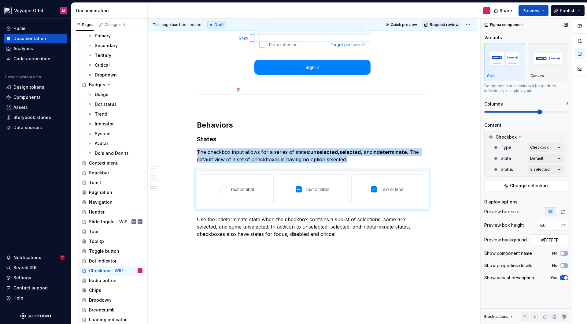
click at [539, 111] on span at bounding box center [539, 111] width 5 height 5
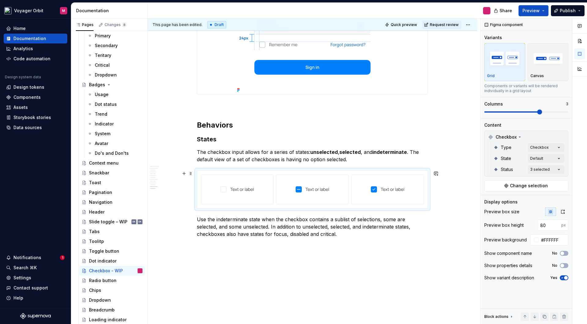
click at [357, 197] on div at bounding box center [387, 189] width 67 height 24
drag, startPoint x: 338, startPoint y: 196, endPoint x: 407, endPoint y: 199, distance: 68.8
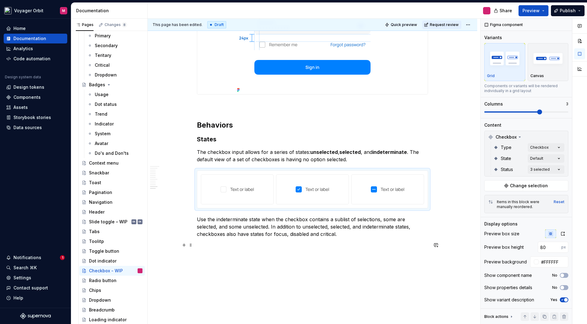
scroll to position [1283, 0]
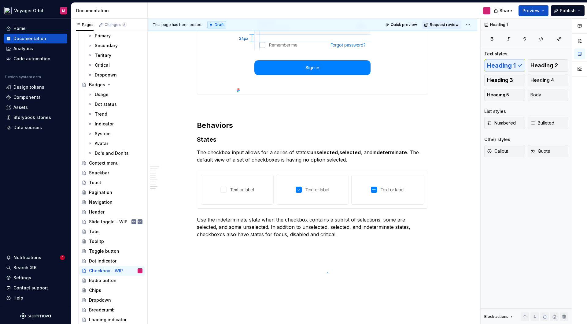
click at [327, 272] on div "**********" at bounding box center [314, 171] width 332 height 305
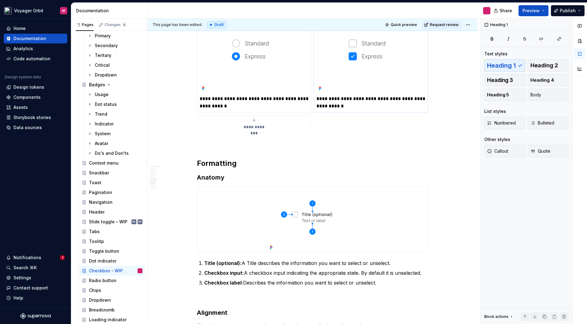
scroll to position [563, 0]
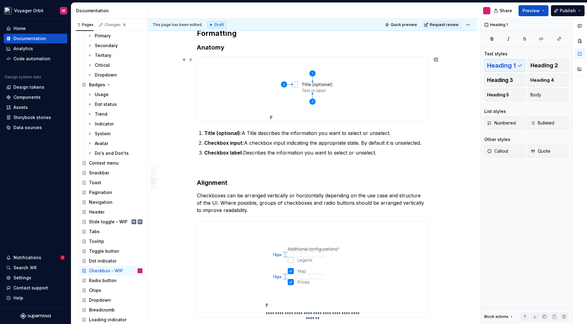
click at [381, 103] on div at bounding box center [312, 89] width 230 height 65
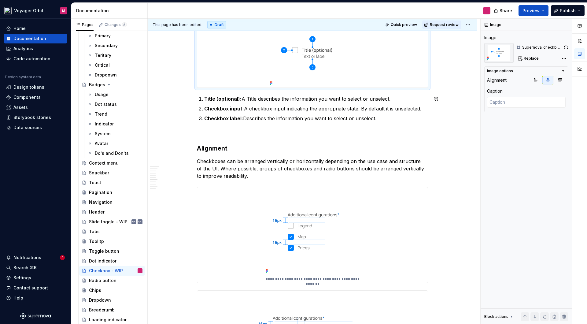
scroll to position [683, 0]
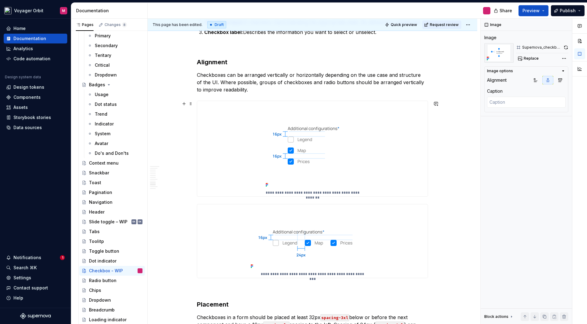
type textarea "*"
type textarea "The distance between the checkboxes is 16px (spacing-lg)."
click at [370, 143] on div "**********" at bounding box center [312, 148] width 230 height 95
click at [566, 47] on button "button" at bounding box center [565, 47] width 5 height 9
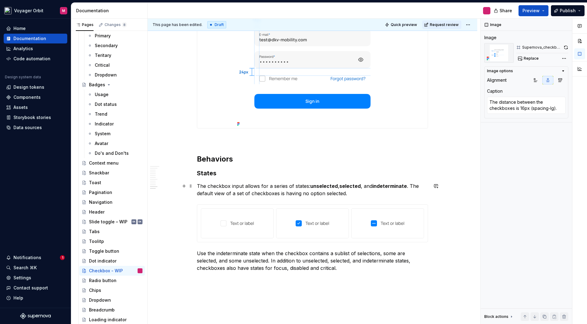
scroll to position [1312, 0]
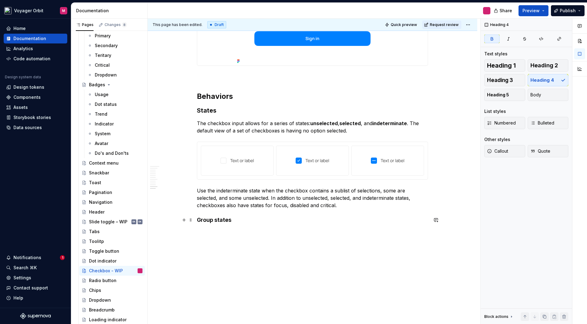
scroll to position [1311, 0]
click at [214, 221] on strong "Group states" at bounding box center [214, 220] width 35 height 6
click at [215, 221] on strong "Group states" at bounding box center [214, 220] width 35 height 6
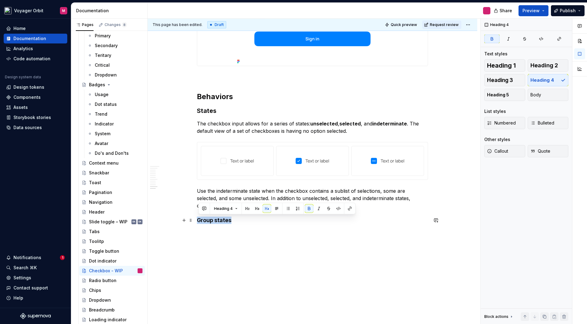
click at [215, 221] on strong "Group states" at bounding box center [214, 220] width 35 height 6
click at [234, 210] on button "Heading 4" at bounding box center [225, 208] width 29 height 9
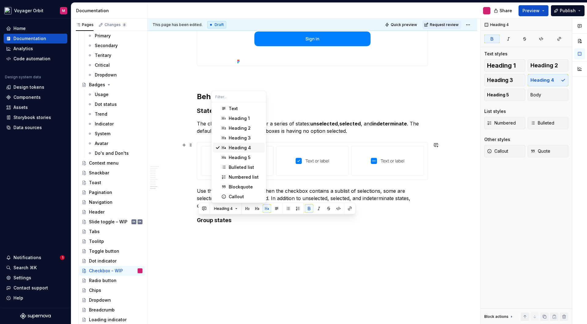
click at [244, 149] on div "Heading 4" at bounding box center [240, 148] width 22 height 6
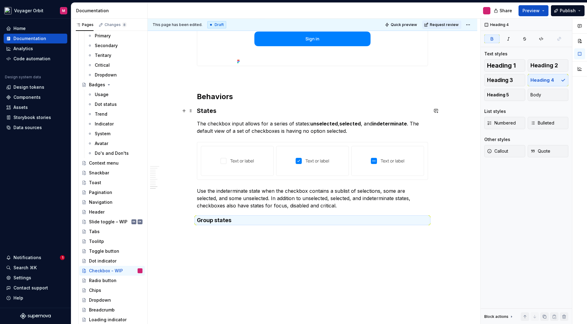
click at [213, 113] on h3 "States" at bounding box center [312, 110] width 231 height 9
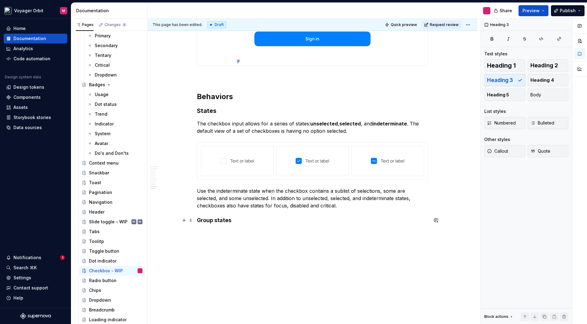
click at [225, 221] on strong "Group states" at bounding box center [214, 220] width 35 height 6
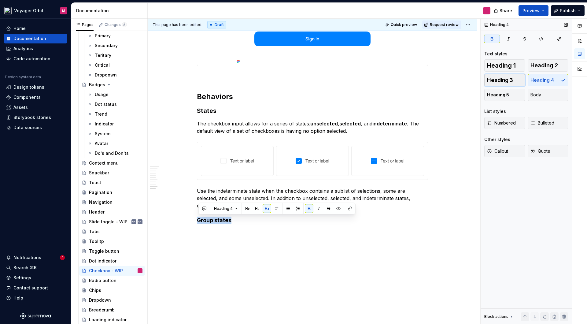
click at [501, 80] on span "Heading 3" at bounding box center [500, 80] width 26 height 6
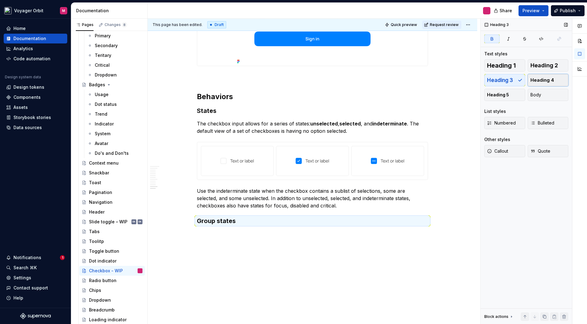
click at [549, 80] on span "Heading 4" at bounding box center [542, 80] width 24 height 6
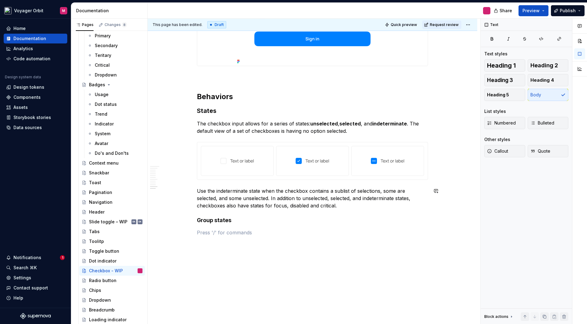
click at [311, 204] on p "Use the indeterminate state when the checkbox contains a sublist of selections,…" at bounding box center [312, 198] width 231 height 22
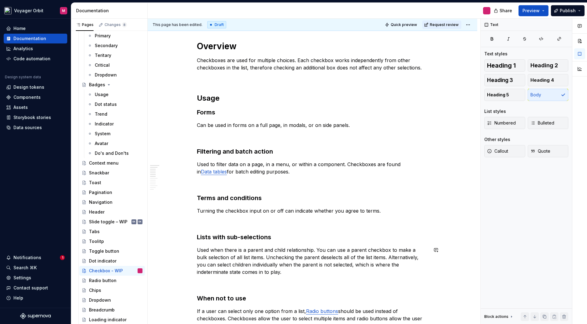
scroll to position [0, 0]
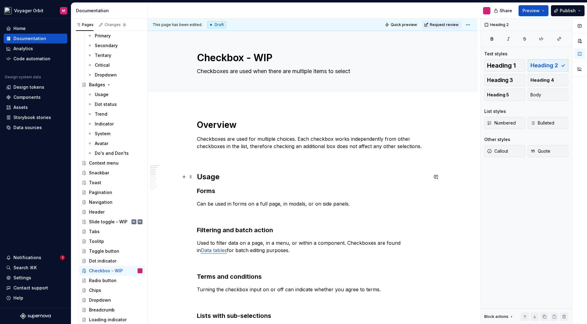
click at [199, 176] on h2 "Usage" at bounding box center [312, 177] width 231 height 10
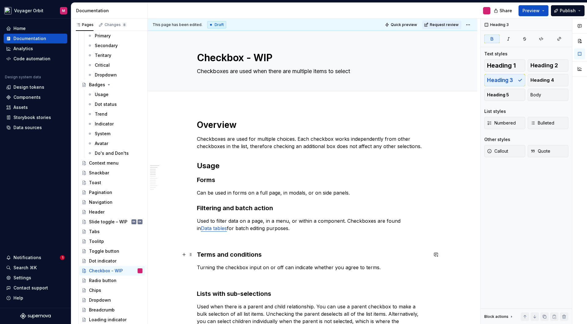
click at [358, 194] on p "Can be used in forms on a full page, in modals, or on side panels." at bounding box center [312, 192] width 231 height 7
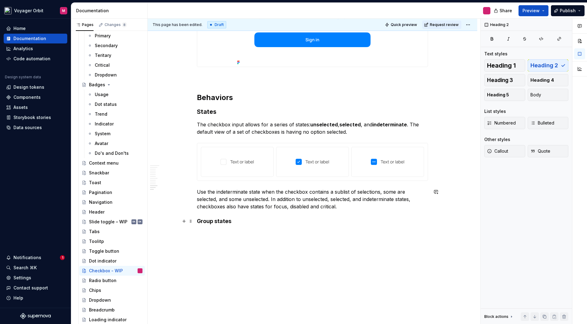
scroll to position [1328, 0]
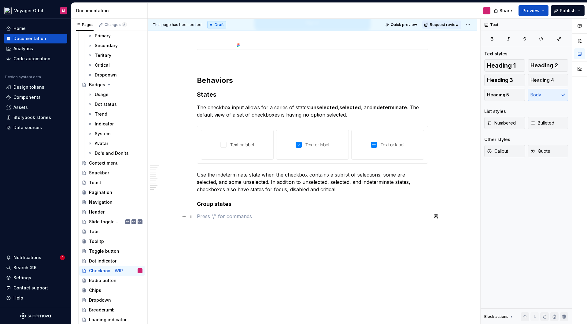
click at [208, 217] on p at bounding box center [312, 215] width 231 height 7
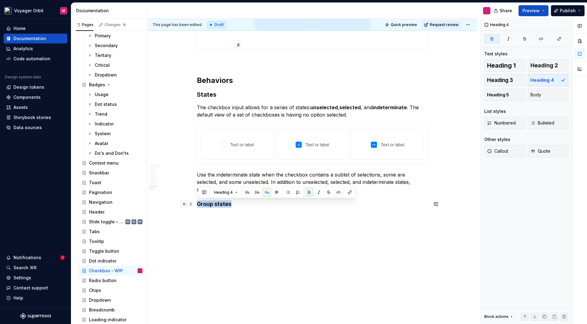
drag, startPoint x: 236, startPoint y: 205, endPoint x: 184, endPoint y: 204, distance: 52.9
copy strong "Group states"
click at [241, 206] on h4 "Group states" at bounding box center [312, 203] width 231 height 7
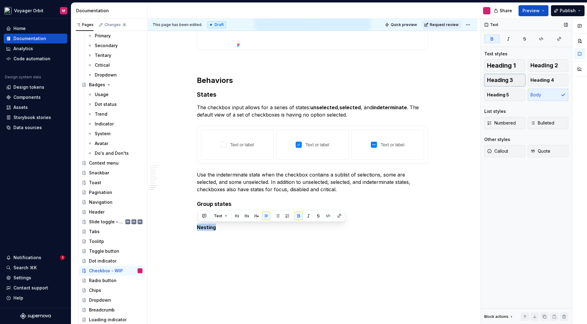
click at [510, 83] on span "Heading 3" at bounding box center [500, 80] width 26 height 6
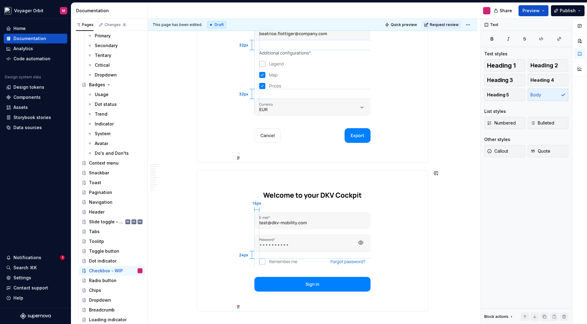
scroll to position [1059, 0]
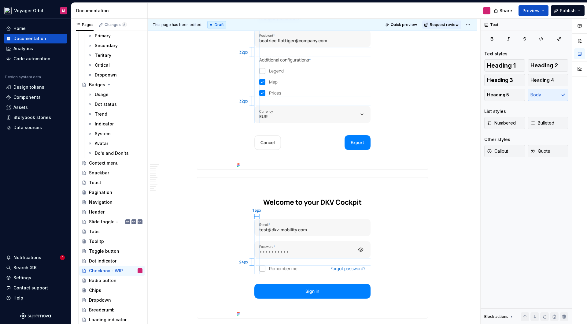
click at [211, 122] on div at bounding box center [312, 67] width 230 height 203
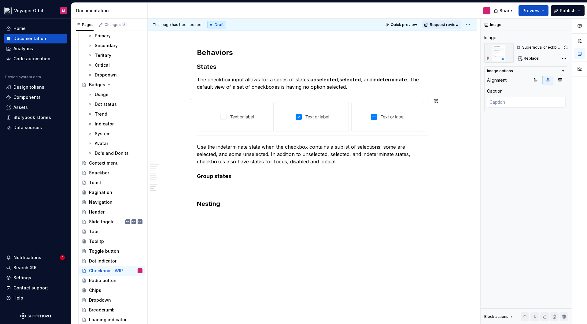
scroll to position [1356, 0]
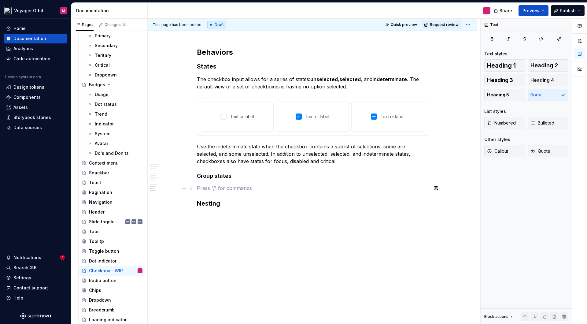
click at [224, 188] on p at bounding box center [312, 187] width 231 height 7
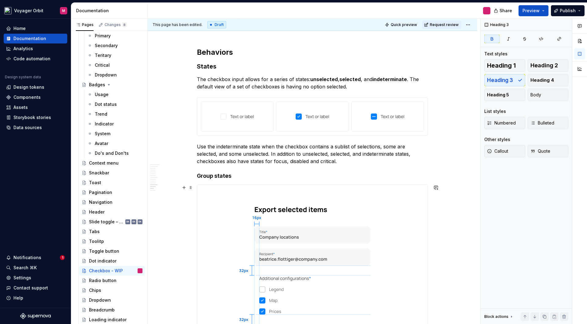
scroll to position [1437, 0]
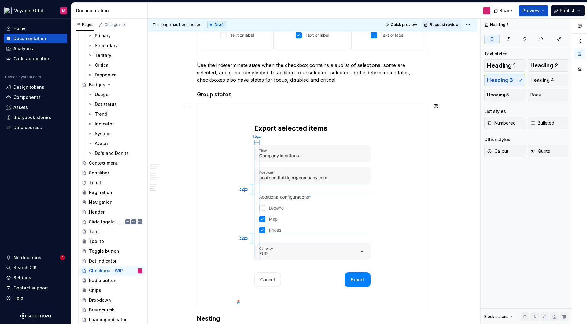
drag, startPoint x: 432, startPoint y: 210, endPoint x: 414, endPoint y: 202, distance: 19.4
click at [365, 187] on img at bounding box center [312, 204] width 155 height 203
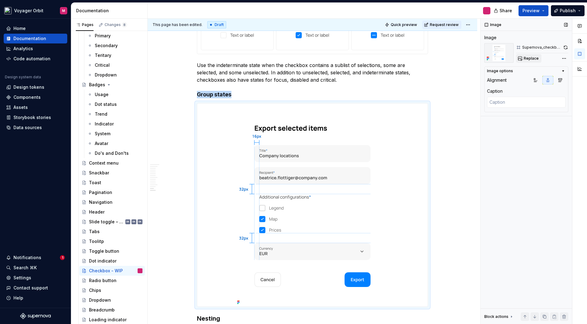
click at [536, 58] on span "Replace" at bounding box center [530, 58] width 15 height 5
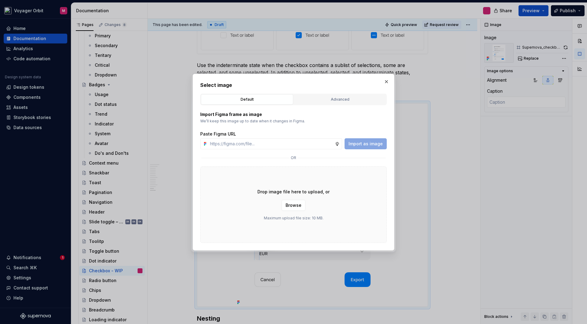
type textarea "*"
click at [326, 97] on div "Advanced" at bounding box center [340, 99] width 88 height 6
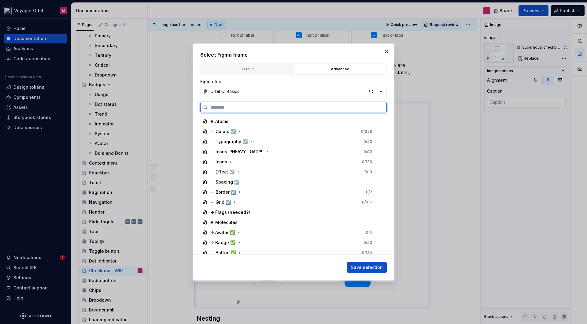
click at [233, 105] on input "search" at bounding box center [297, 107] width 178 height 6
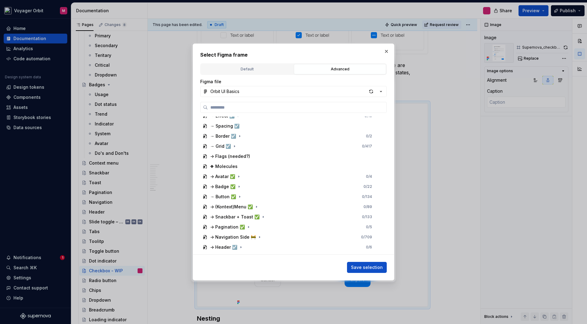
scroll to position [0, 0]
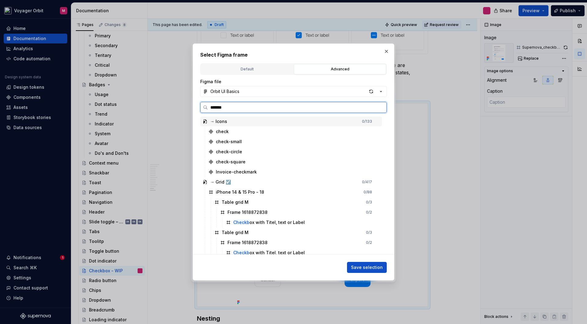
type input "********"
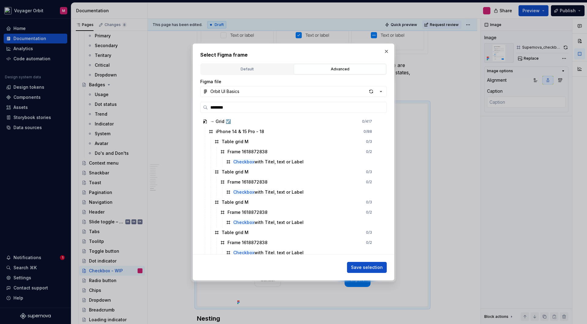
click at [251, 67] on div "Default" at bounding box center [247, 69] width 88 height 6
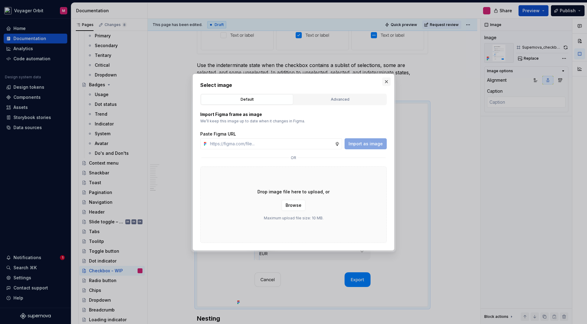
click at [386, 82] on button "button" at bounding box center [386, 81] width 9 height 9
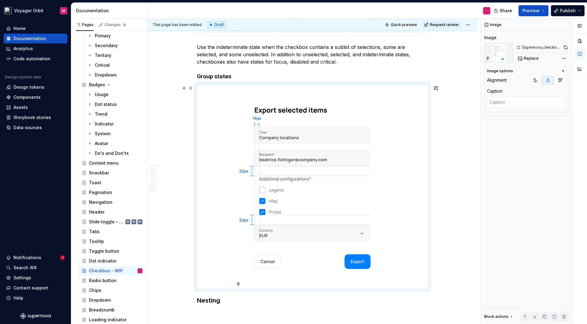
scroll to position [1456, 0]
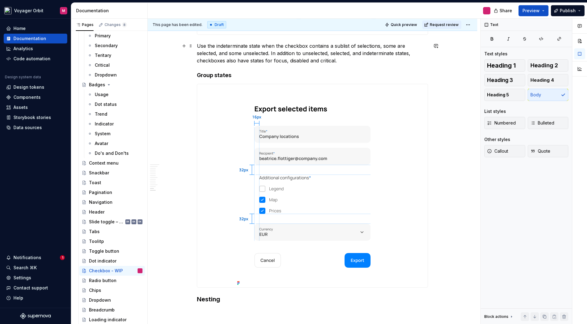
click at [316, 62] on p "Use the indeterminate state when the checkbox contains a sublist of selections,…" at bounding box center [312, 53] width 231 height 22
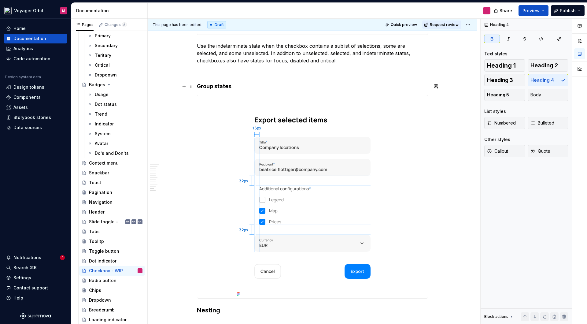
click at [238, 85] on h4 "Group states" at bounding box center [312, 85] width 231 height 7
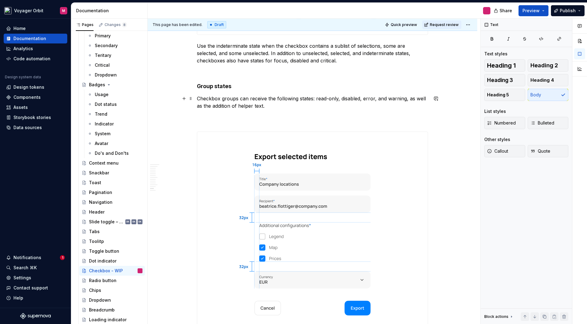
scroll to position [1459, 0]
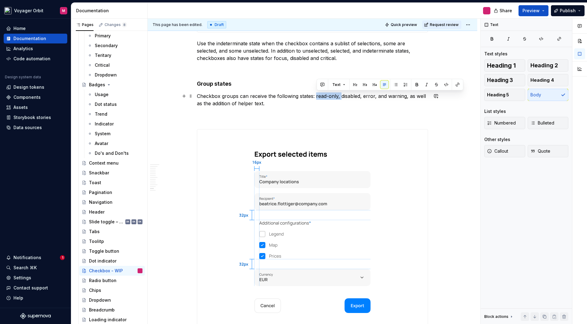
drag, startPoint x: 342, startPoint y: 97, endPoint x: 316, endPoint y: 96, distance: 26.0
click at [316, 96] on p "Checkbox groups can receive the following states: read-only, disabled, error, a…" at bounding box center [312, 106] width 231 height 29
drag, startPoint x: 341, startPoint y: 96, endPoint x: 349, endPoint y: 95, distance: 8.0
click at [349, 95] on p "Checkbox groups can receive the following states: disabled, error, and warning,…" at bounding box center [312, 106] width 231 height 29
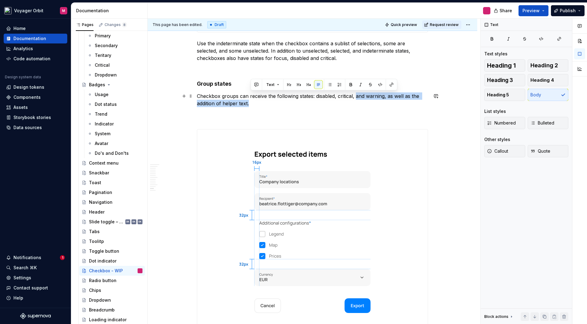
drag, startPoint x: 378, startPoint y: 97, endPoint x: 334, endPoint y: 106, distance: 44.9
click at [308, 106] on p "Checkbox groups can receive the following states: disabled, critical, and warni…" at bounding box center [312, 106] width 231 height 29
click at [383, 105] on p "Checkbox groups can receive the following states: disabled, critical, and warni…" at bounding box center [312, 106] width 231 height 29
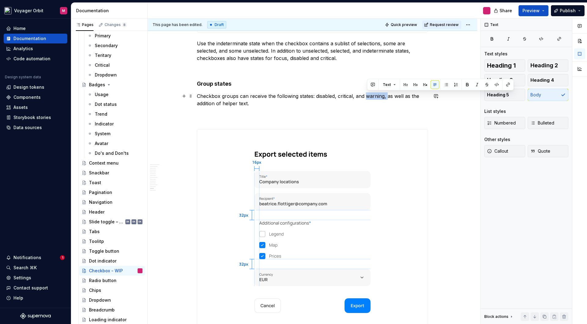
drag, startPoint x: 373, startPoint y: 97, endPoint x: 387, endPoint y: 97, distance: 13.8
click at [388, 97] on p "Checkbox groups can receive the following states: disabled, critical, and warni…" at bounding box center [312, 106] width 231 height 29
click at [391, 96] on p "Checkbox groups can receive the following states: disabled, critical, and as we…" at bounding box center [312, 106] width 231 height 29
click at [360, 111] on p "Checkbox groups can receive the following states: disabled, critical, and as we…" at bounding box center [312, 106] width 231 height 29
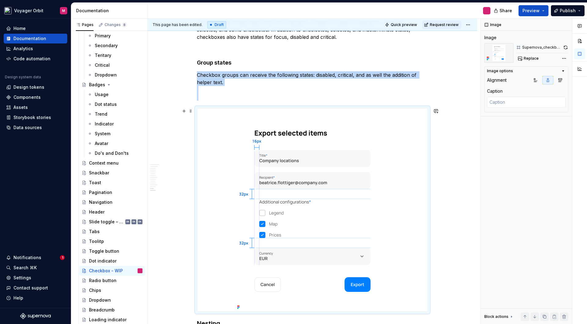
scroll to position [1480, 0]
click at [305, 138] on img at bounding box center [312, 209] width 155 height 203
click at [299, 122] on img at bounding box center [312, 209] width 155 height 203
click at [563, 70] on icon "button" at bounding box center [562, 70] width 5 height 5
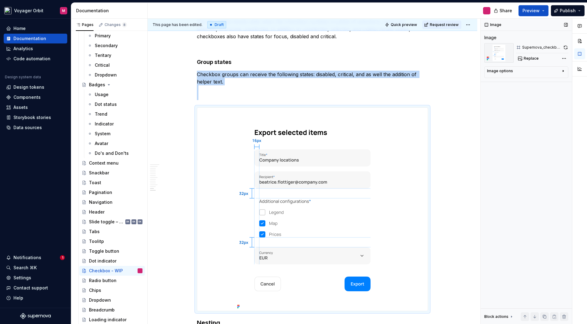
click at [563, 70] on icon "button" at bounding box center [563, 71] width 1 height 2
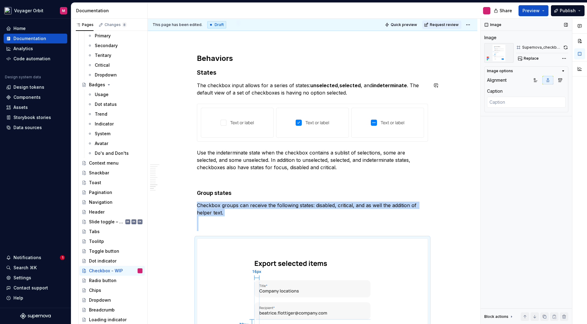
scroll to position [1303, 0]
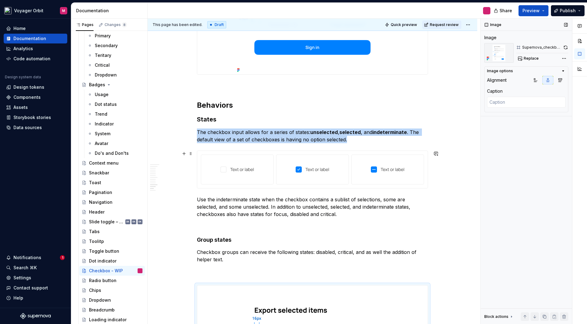
click at [231, 162] on img at bounding box center [237, 169] width 34 height 20
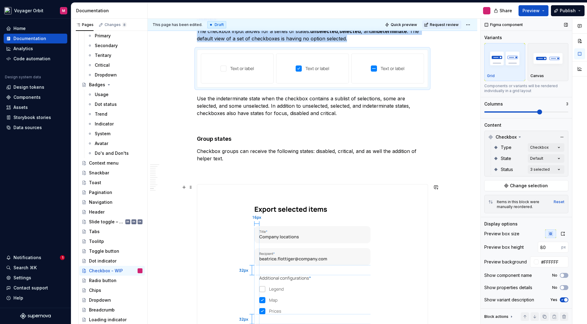
scroll to position [1490, 0]
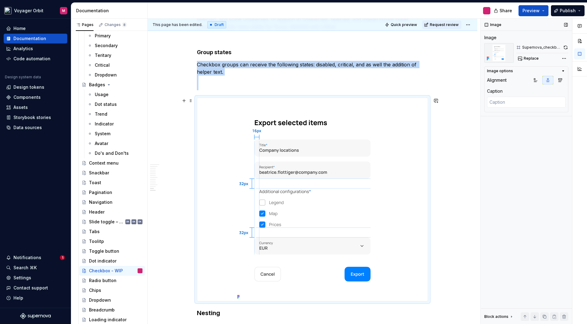
click at [297, 127] on img at bounding box center [312, 199] width 155 height 203
click at [347, 149] on img at bounding box center [312, 199] width 155 height 203
click at [565, 47] on button "button" at bounding box center [565, 47] width 5 height 9
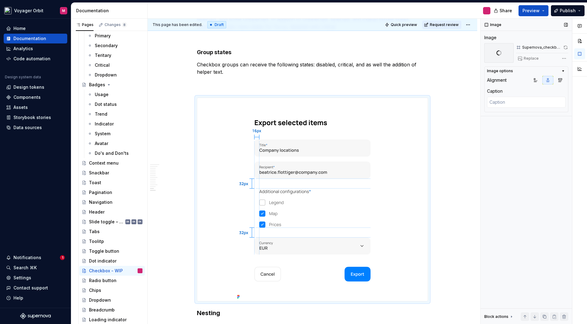
click at [545, 48] on div "Supernova_checkbox_placement_a" at bounding box center [541, 47] width 39 height 5
click at [533, 58] on div "Replace" at bounding box center [542, 58] width 52 height 9
click at [531, 59] on span "Replace" at bounding box center [530, 58] width 15 height 5
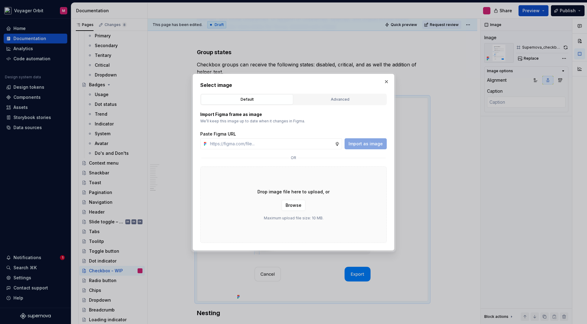
type textarea "*"
click at [255, 144] on input "text" at bounding box center [270, 143] width 127 height 11
type input "[URL][DOMAIN_NAME]"
click at [354, 143] on span "Import as image" at bounding box center [365, 144] width 34 height 6
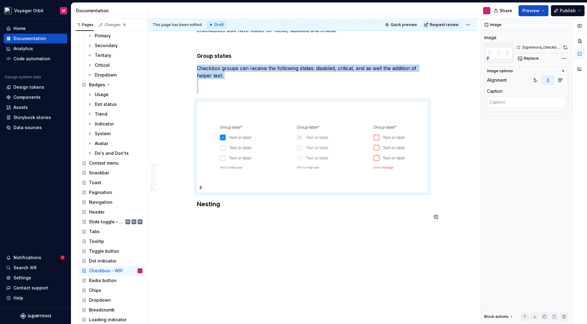
scroll to position [1487, 0]
click at [295, 187] on img at bounding box center [312, 146] width 230 height 90
click at [193, 104] on span at bounding box center [190, 103] width 5 height 9
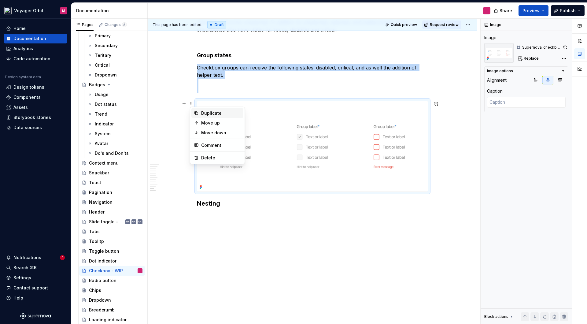
drag, startPoint x: 204, startPoint y: 112, endPoint x: 207, endPoint y: 114, distance: 4.2
click at [204, 112] on div "Duplicate" at bounding box center [221, 113] width 40 height 6
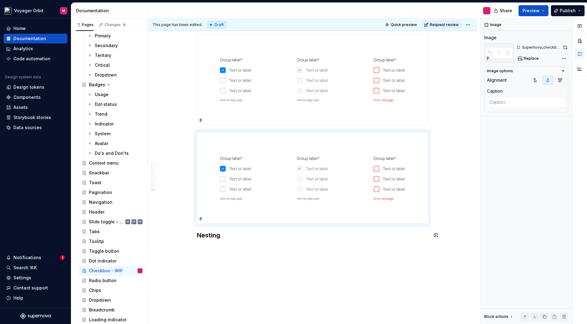
scroll to position [1569, 0]
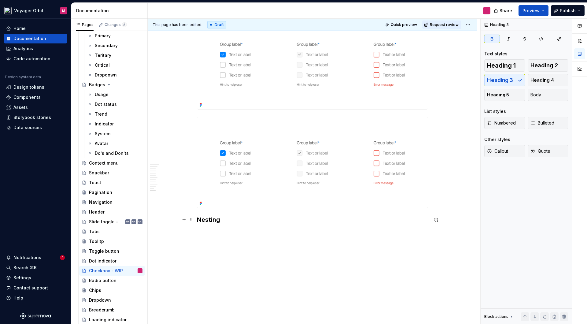
click at [212, 219] on strong "Nesting" at bounding box center [208, 219] width 23 height 7
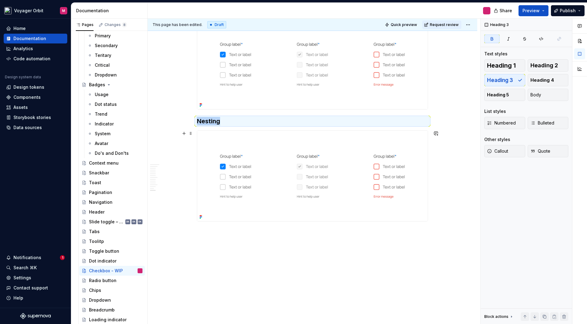
click at [266, 200] on img at bounding box center [312, 175] width 230 height 90
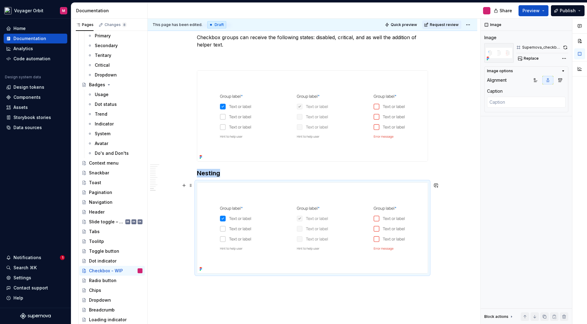
scroll to position [1513, 0]
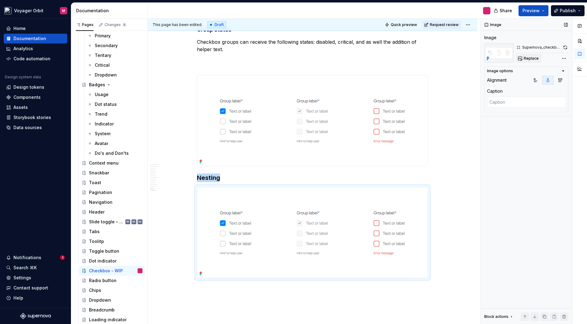
click at [534, 58] on span "Replace" at bounding box center [530, 58] width 15 height 5
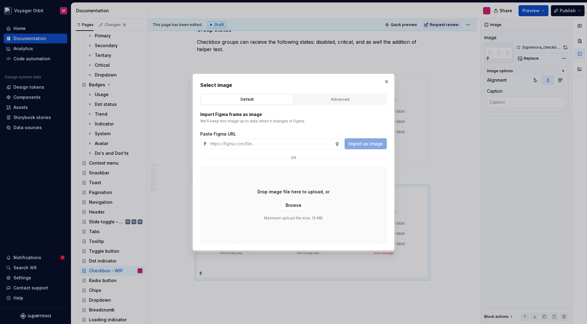
type textarea "*"
type input "[URL][DOMAIN_NAME]"
click at [374, 145] on span "Import as image" at bounding box center [365, 144] width 34 height 6
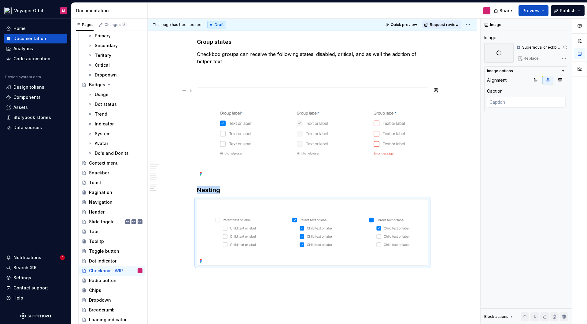
scroll to position [1513, 0]
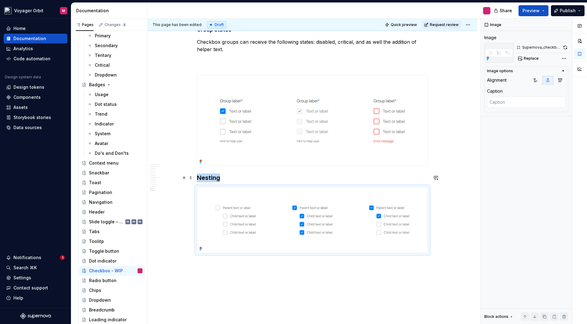
click at [229, 178] on h3 "Nesting" at bounding box center [312, 177] width 231 height 9
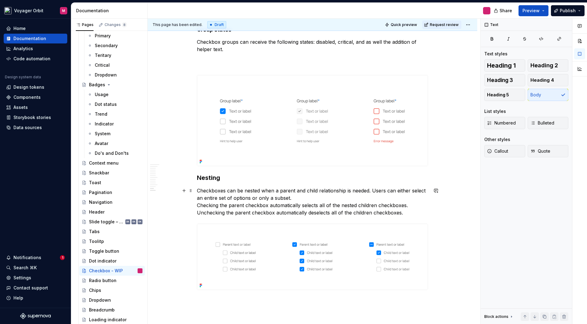
click at [309, 197] on p "Checkboxes can be nested when a parent and child relationship is needed. Users …" at bounding box center [312, 201] width 231 height 29
drag, startPoint x: 198, startPoint y: 204, endPoint x: 213, endPoint y: 203, distance: 15.0
click at [199, 204] on p "Checkboxes can be nested when a parent and child relationship is needed. Users …" at bounding box center [312, 201] width 231 height 29
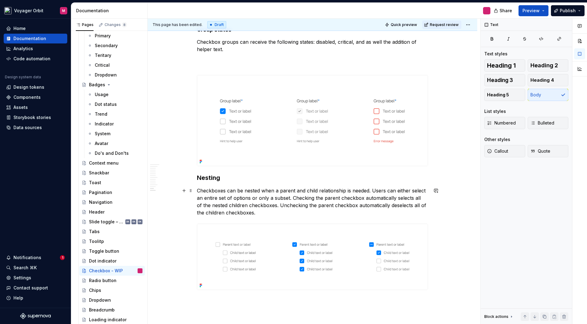
click at [273, 204] on p "Checkboxes can be nested when a parent and child relationship is needed. Users …" at bounding box center [312, 201] width 231 height 29
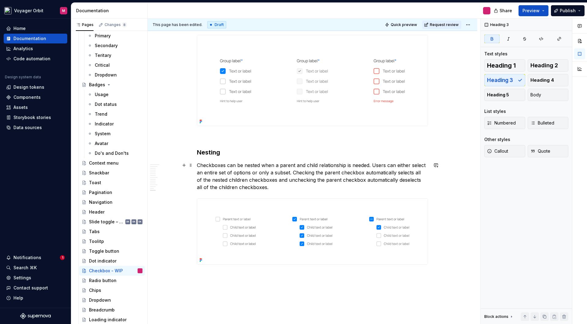
scroll to position [1568, 0]
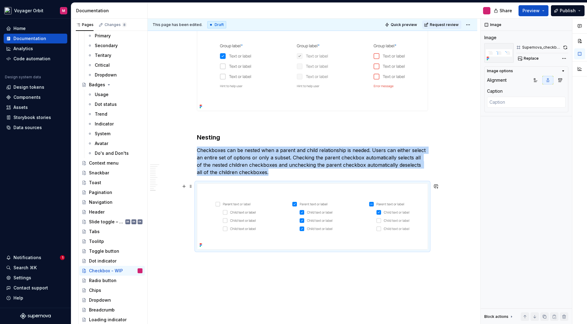
click at [393, 211] on img at bounding box center [312, 216] width 230 height 66
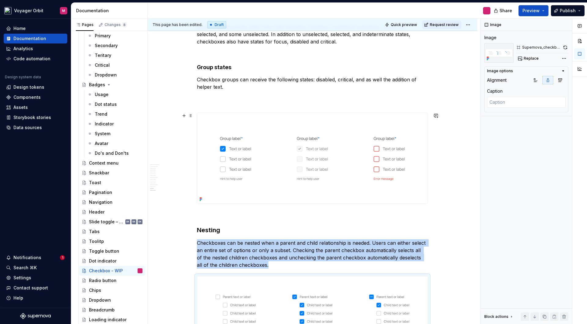
scroll to position [1476, 0]
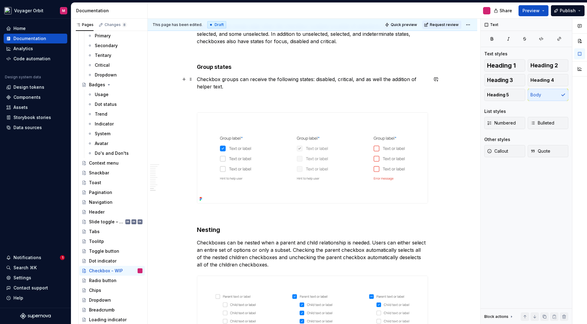
click at [203, 98] on p "Checkbox groups can receive the following states: disabled, critical, and as we…" at bounding box center [312, 89] width 231 height 29
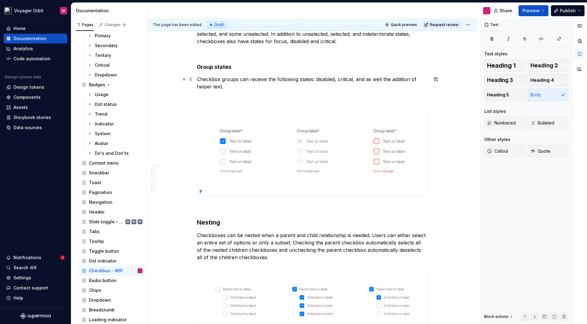
click at [210, 94] on p "Checkbox groups can receive the following states: disabled, critical, and as we…" at bounding box center [312, 86] width 231 height 22
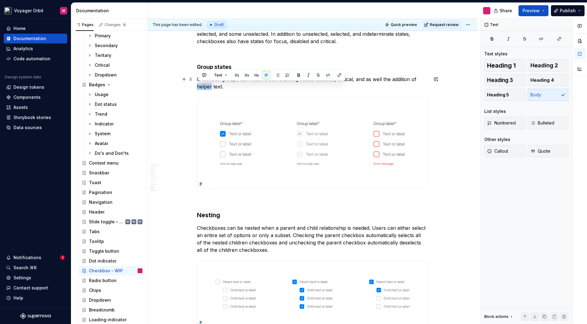
drag, startPoint x: 199, startPoint y: 86, endPoint x: 214, endPoint y: 86, distance: 15.3
click at [212, 86] on p "Checkbox groups can receive the following states: disabled, critical, and as we…" at bounding box center [312, 82] width 231 height 15
click at [499, 189] on div "Text Text styles Heading 1 Heading 2 Heading 3 Heading 4 Heading 5 Body List st…" at bounding box center [525, 171] width 91 height 305
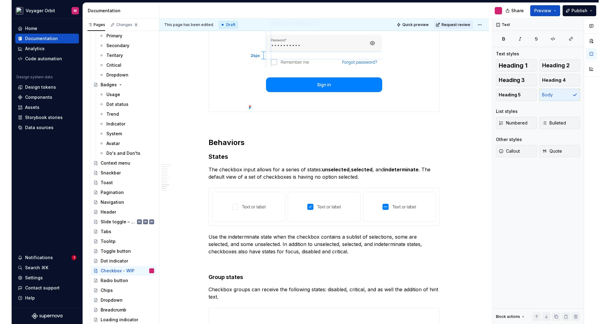
scroll to position [1264, 0]
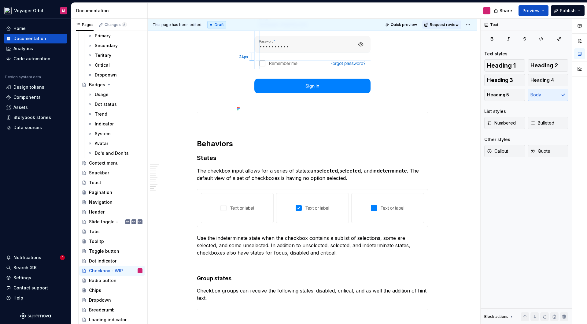
click at [405, 25] on span "Quick preview" at bounding box center [403, 24] width 26 height 5
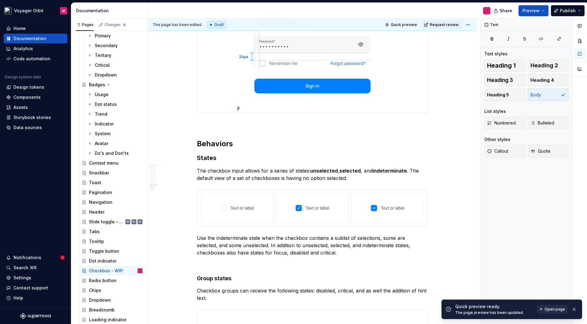
click at [543, 309] on link "Open page" at bounding box center [552, 309] width 31 height 9
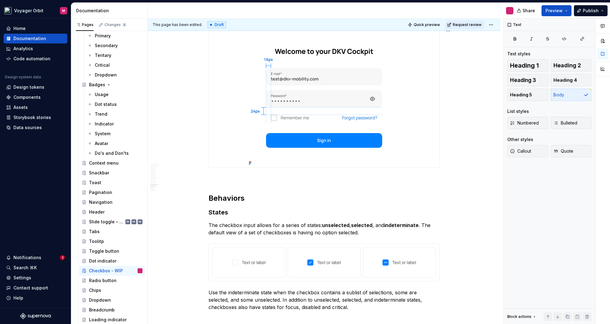
scroll to position [1143, 0]
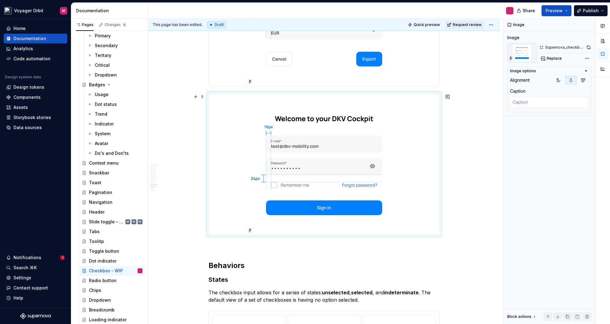
click at [437, 134] on div at bounding box center [324, 164] width 230 height 141
click at [247, 168] on div at bounding box center [324, 164] width 230 height 141
click at [586, 47] on button "button" at bounding box center [587, 47] width 5 height 9
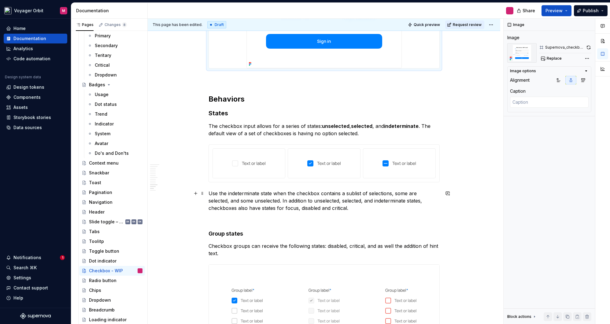
scroll to position [1311, 0]
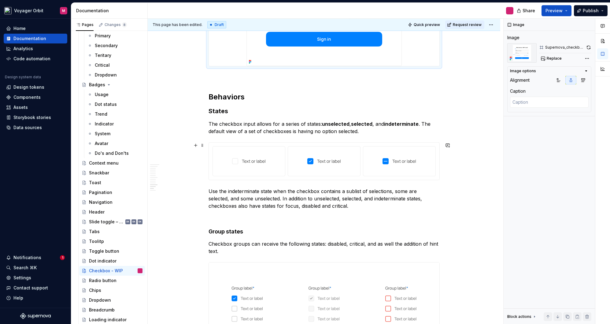
click at [282, 170] on div at bounding box center [248, 161] width 67 height 24
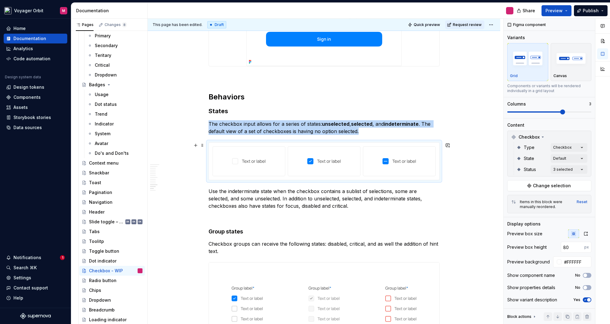
type textarea "*"
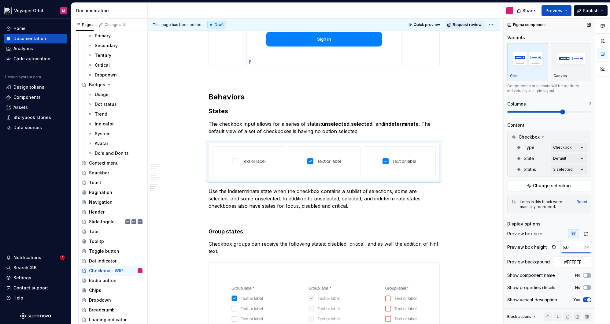
click at [572, 247] on input "80" at bounding box center [572, 246] width 24 height 11
click at [575, 247] on input "33" at bounding box center [572, 246] width 24 height 11
type input "120"
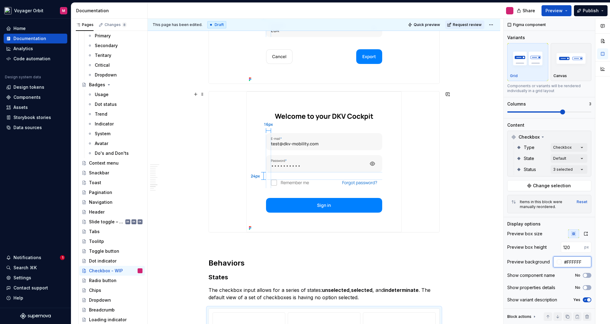
scroll to position [1109, 0]
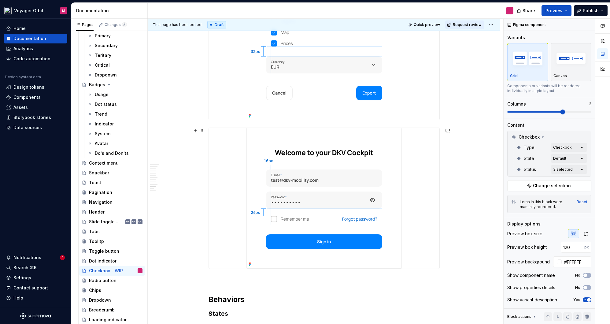
click at [393, 187] on img at bounding box center [323, 198] width 155 height 141
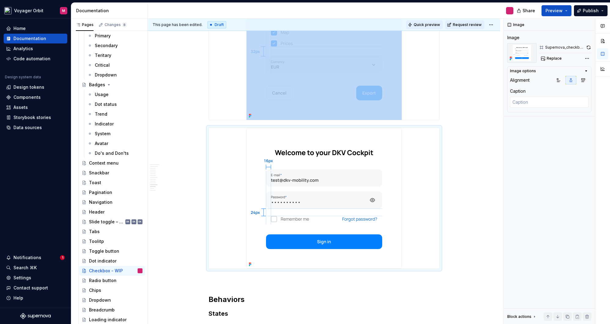
click at [427, 24] on span "Quick preview" at bounding box center [426, 24] width 26 height 5
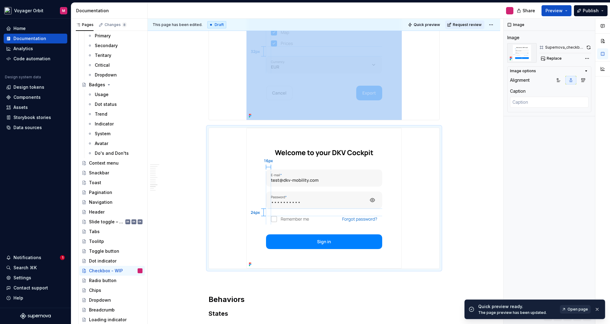
click at [577, 309] on span "Open page" at bounding box center [577, 308] width 20 height 5
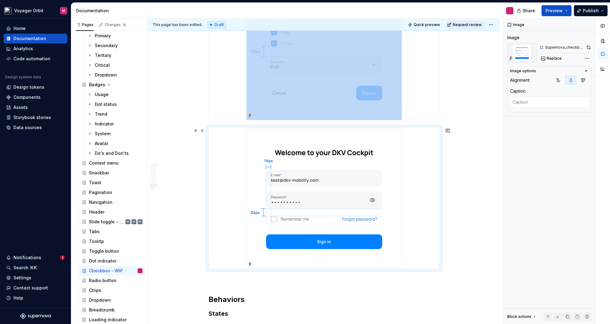
click at [379, 173] on img at bounding box center [323, 198] width 155 height 141
click at [586, 48] on button "button" at bounding box center [587, 47] width 5 height 9
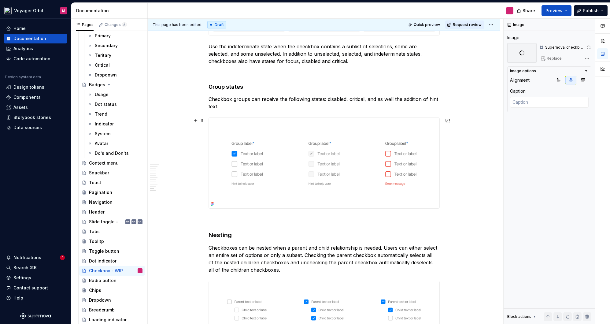
scroll to position [1525, 0]
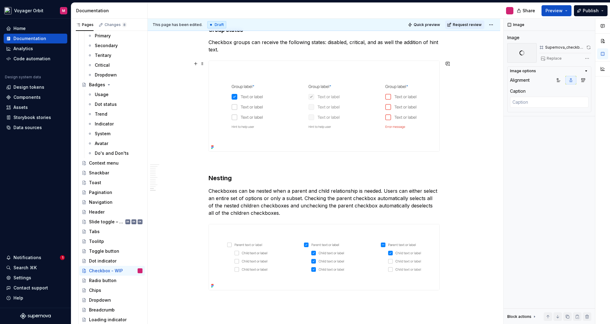
click at [352, 116] on img at bounding box center [324, 106] width 230 height 90
click at [586, 47] on button "button" at bounding box center [588, 47] width 6 height 9
click at [384, 232] on img at bounding box center [324, 257] width 230 height 66
click at [586, 47] on button "button" at bounding box center [588, 47] width 6 height 9
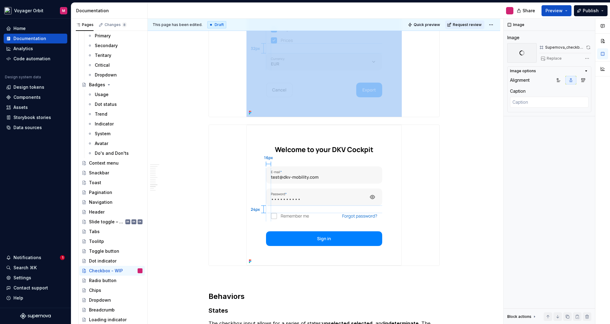
scroll to position [1113, 0]
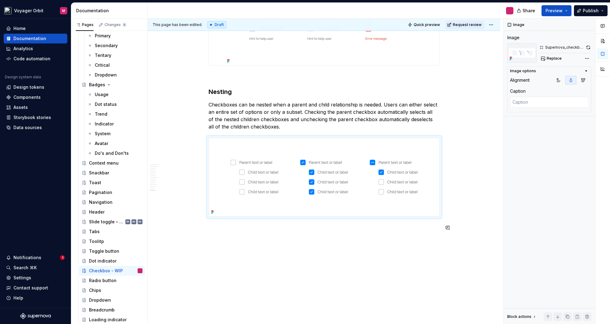
scroll to position [1620, 0]
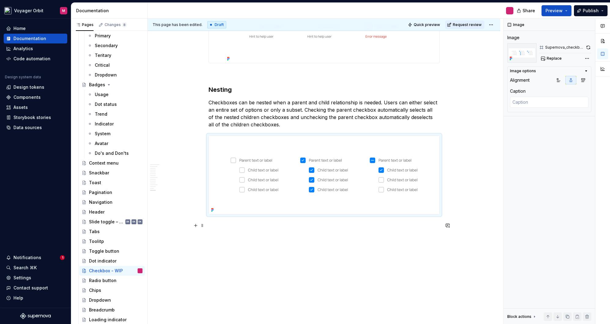
click at [230, 228] on p at bounding box center [323, 225] width 231 height 7
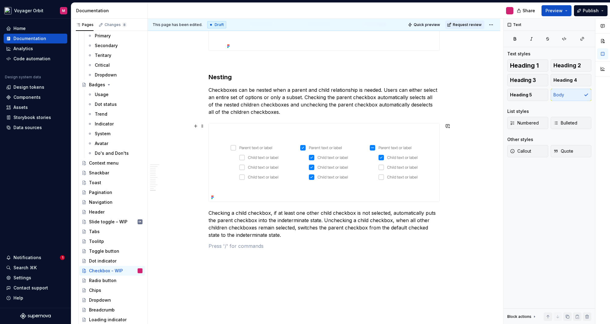
scroll to position [1662, 0]
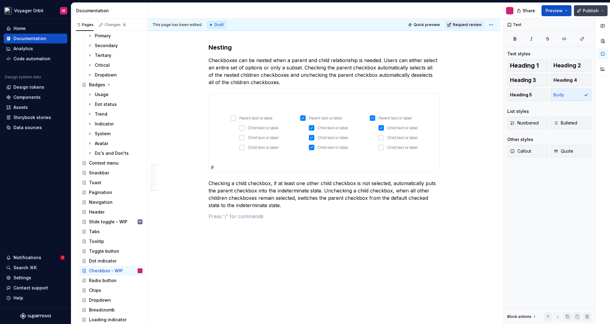
click at [586, 12] on span "Publish" at bounding box center [590, 11] width 16 height 6
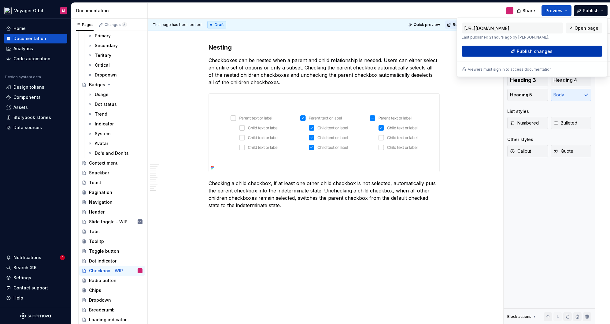
click at [527, 51] on span "Publish changes" at bounding box center [534, 51] width 36 height 6
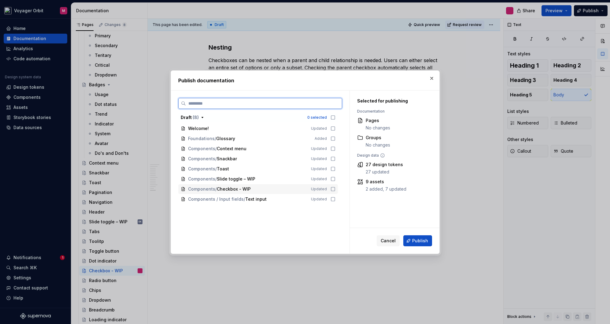
click at [335, 189] on icon at bounding box center [332, 188] width 5 height 5
click at [416, 240] on span "Publish" at bounding box center [420, 240] width 16 height 6
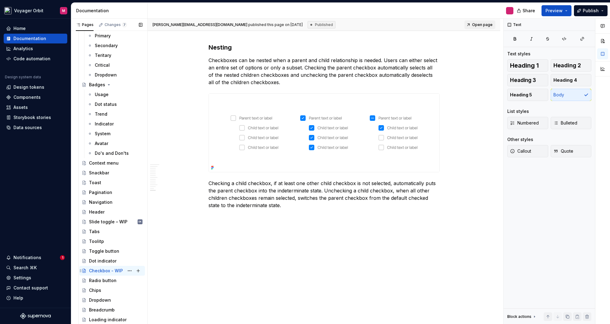
click at [103, 271] on div "Checkbox - WIP" at bounding box center [106, 270] width 34 height 6
click at [108, 94] on div "Usage" at bounding box center [119, 94] width 48 height 9
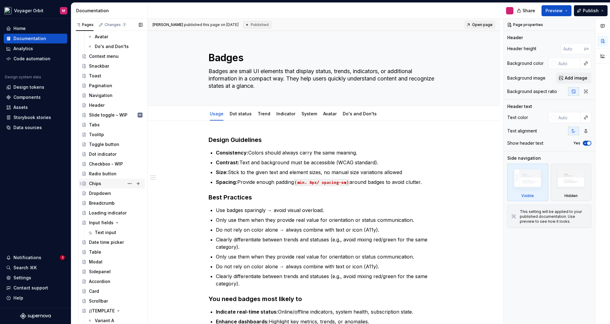
scroll to position [331, 0]
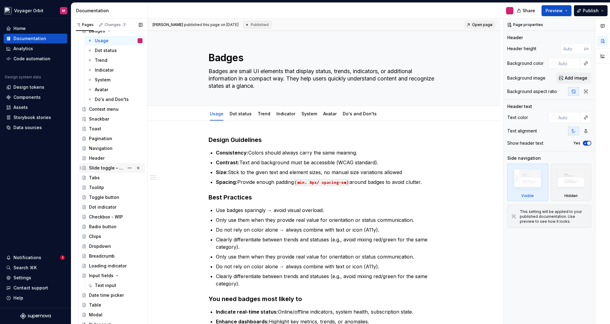
click at [100, 167] on div "Slide toggle – WIP" at bounding box center [106, 168] width 35 height 6
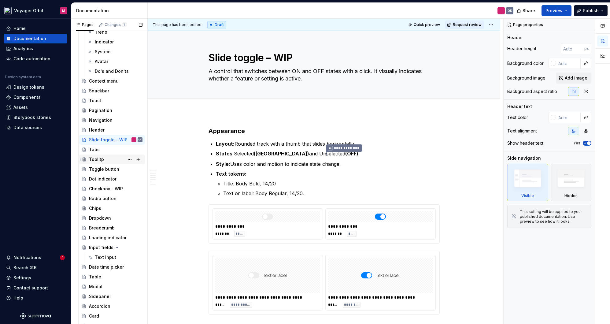
scroll to position [365, 0]
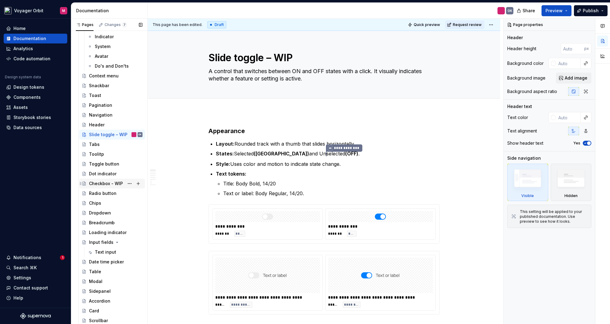
click at [97, 184] on div "Checkbox - WIP" at bounding box center [106, 183] width 34 height 6
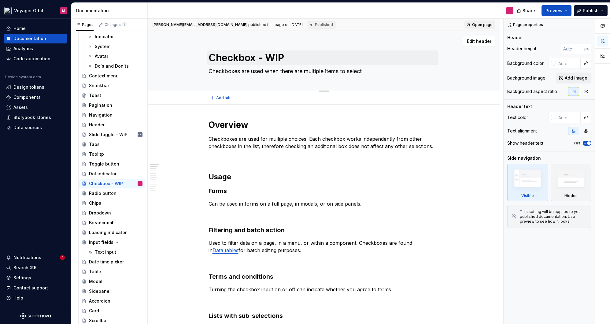
scroll to position [0, 0]
click at [266, 56] on textarea "Checkbox - WIP" at bounding box center [322, 57] width 231 height 15
click at [259, 57] on textarea "Checkbox - WIP" at bounding box center [322, 57] width 231 height 15
drag, startPoint x: 259, startPoint y: 57, endPoint x: 299, endPoint y: 59, distance: 39.8
click at [299, 59] on textarea "Checkbox - WIP" at bounding box center [322, 57] width 231 height 15
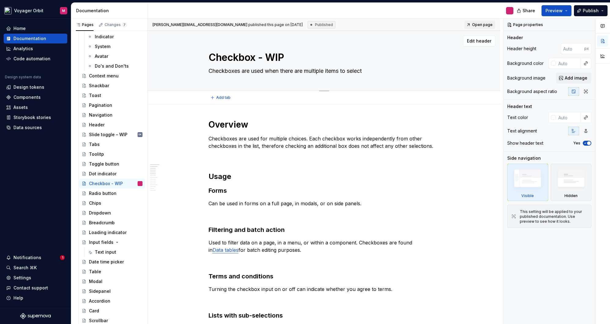
type textarea "*"
type textarea "Checkbox"
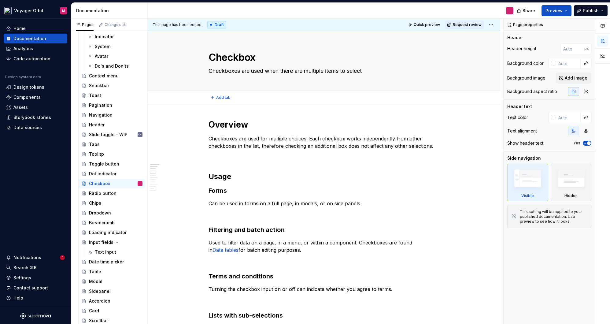
type textarea "*"
type textarea "Checkbox"
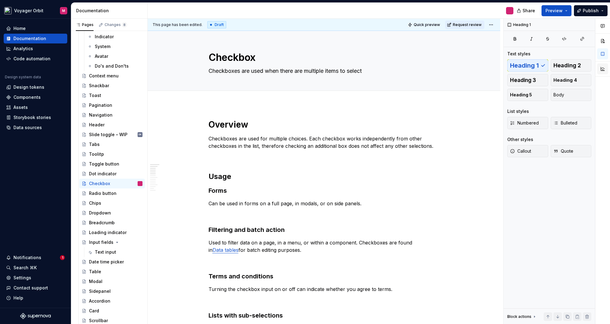
click at [586, 68] on button "button" at bounding box center [602, 68] width 11 height 11
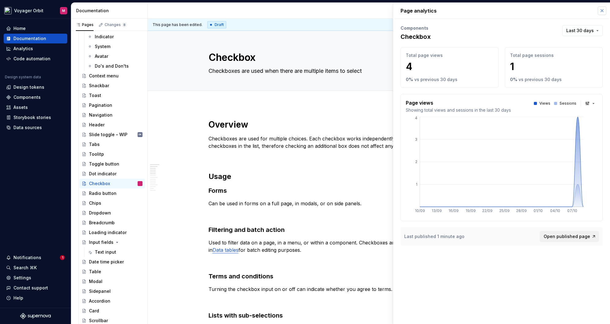
click at [586, 12] on button "button" at bounding box center [601, 10] width 9 height 9
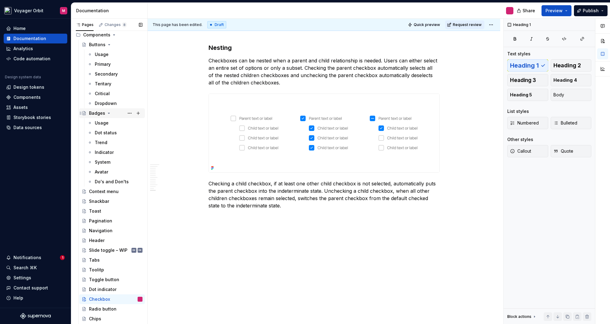
scroll to position [249, 0]
click at [100, 110] on div "Badges" at bounding box center [97, 113] width 16 height 6
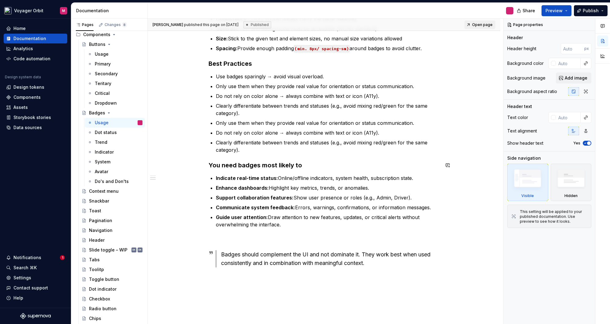
scroll to position [132, 0]
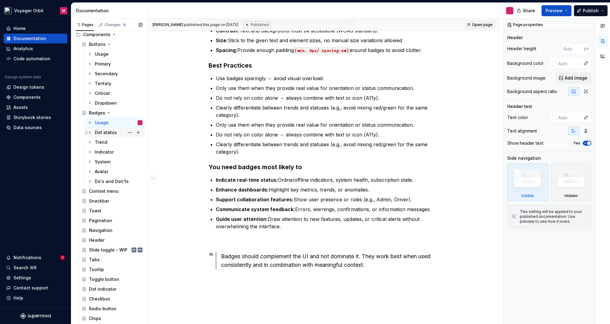
click at [113, 134] on div "Dot status" at bounding box center [106, 132] width 22 height 6
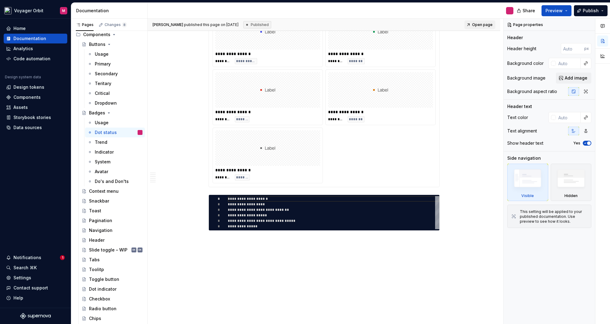
scroll to position [581, 0]
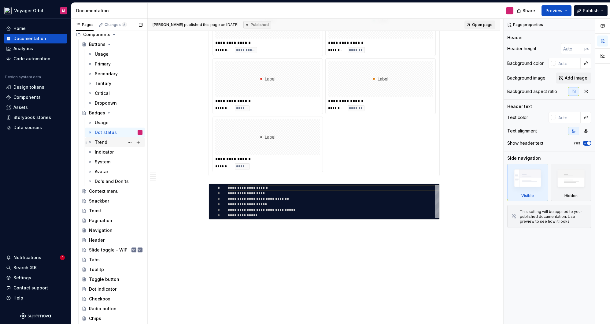
click at [107, 141] on div "Trend" at bounding box center [119, 142] width 48 height 9
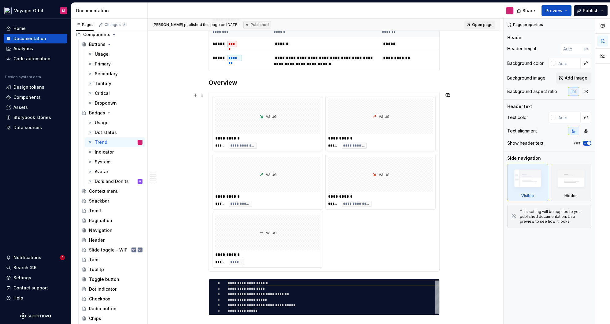
scroll to position [467, 0]
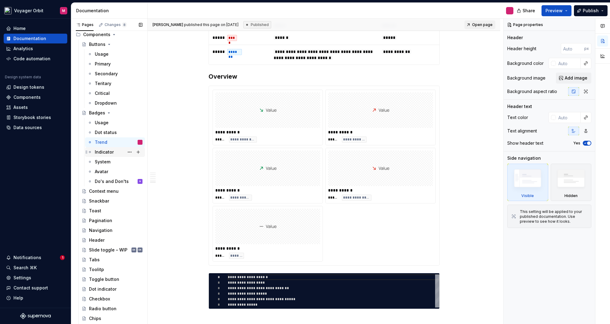
click at [101, 149] on div "Indicator" at bounding box center [104, 152] width 19 height 6
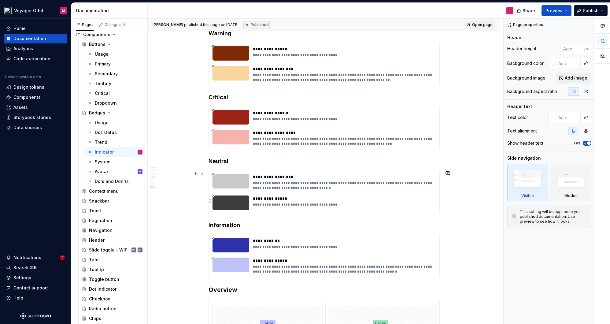
scroll to position [506, 0]
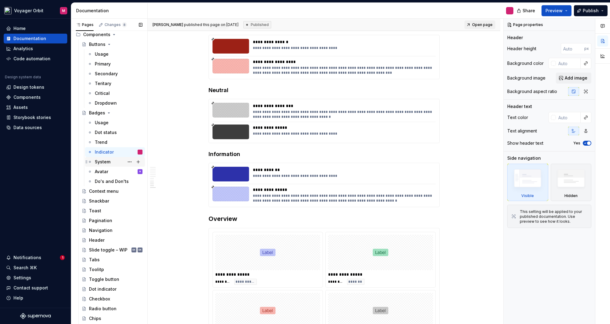
click at [98, 160] on div "System" at bounding box center [103, 162] width 16 height 6
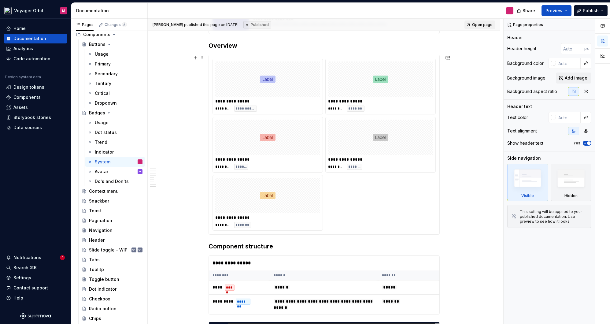
scroll to position [583, 0]
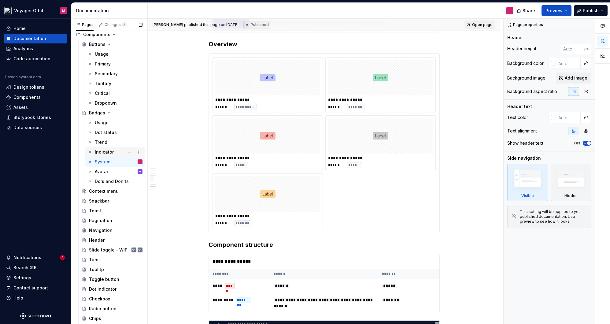
click at [106, 152] on div "Indicator" at bounding box center [104, 152] width 19 height 6
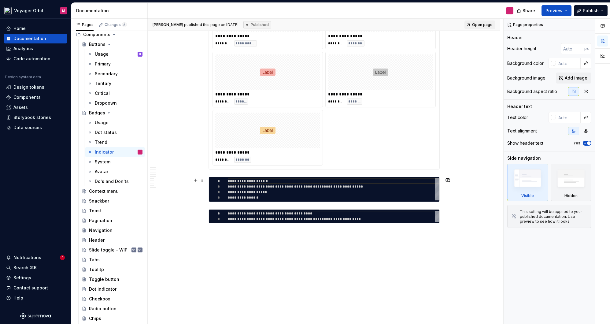
scroll to position [747, 0]
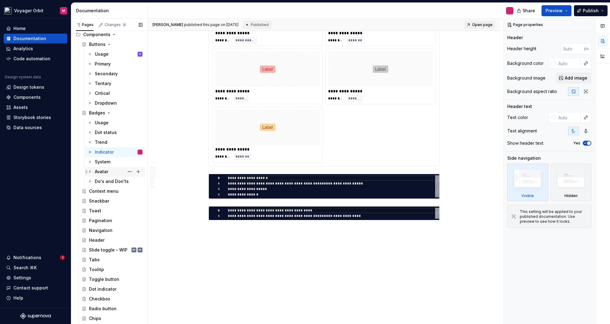
click at [102, 169] on div "Avatar" at bounding box center [101, 171] width 13 height 6
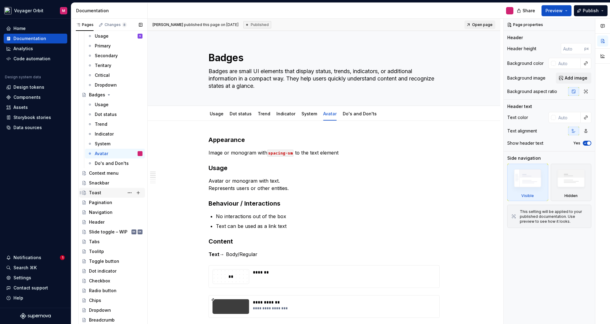
scroll to position [268, 0]
click at [104, 181] on div "Snackbar" at bounding box center [99, 182] width 20 height 6
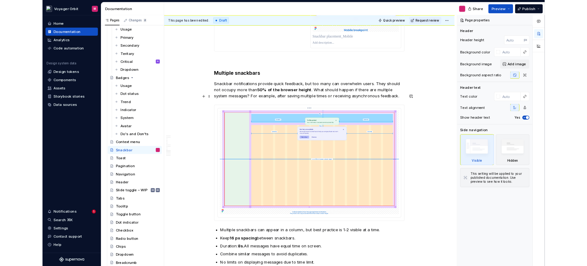
scroll to position [1629, 0]
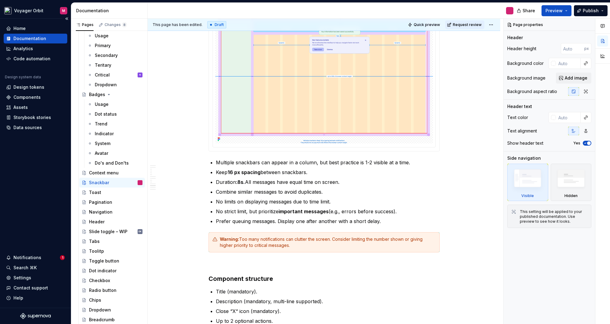
type textarea "*"
